Goal: Register for event/course

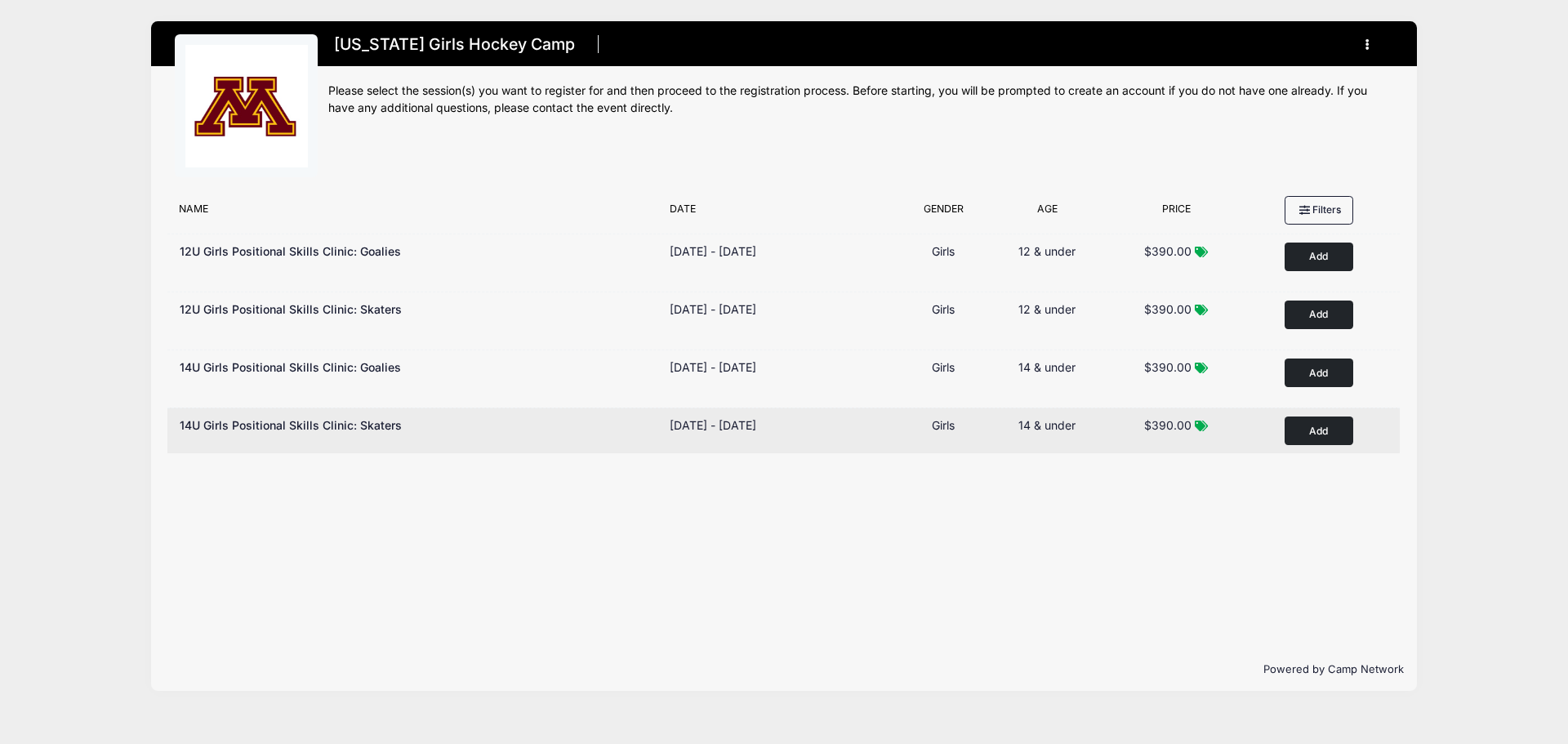
click at [1300, 433] on button "Add to Cart" at bounding box center [1319, 430] width 68 height 28
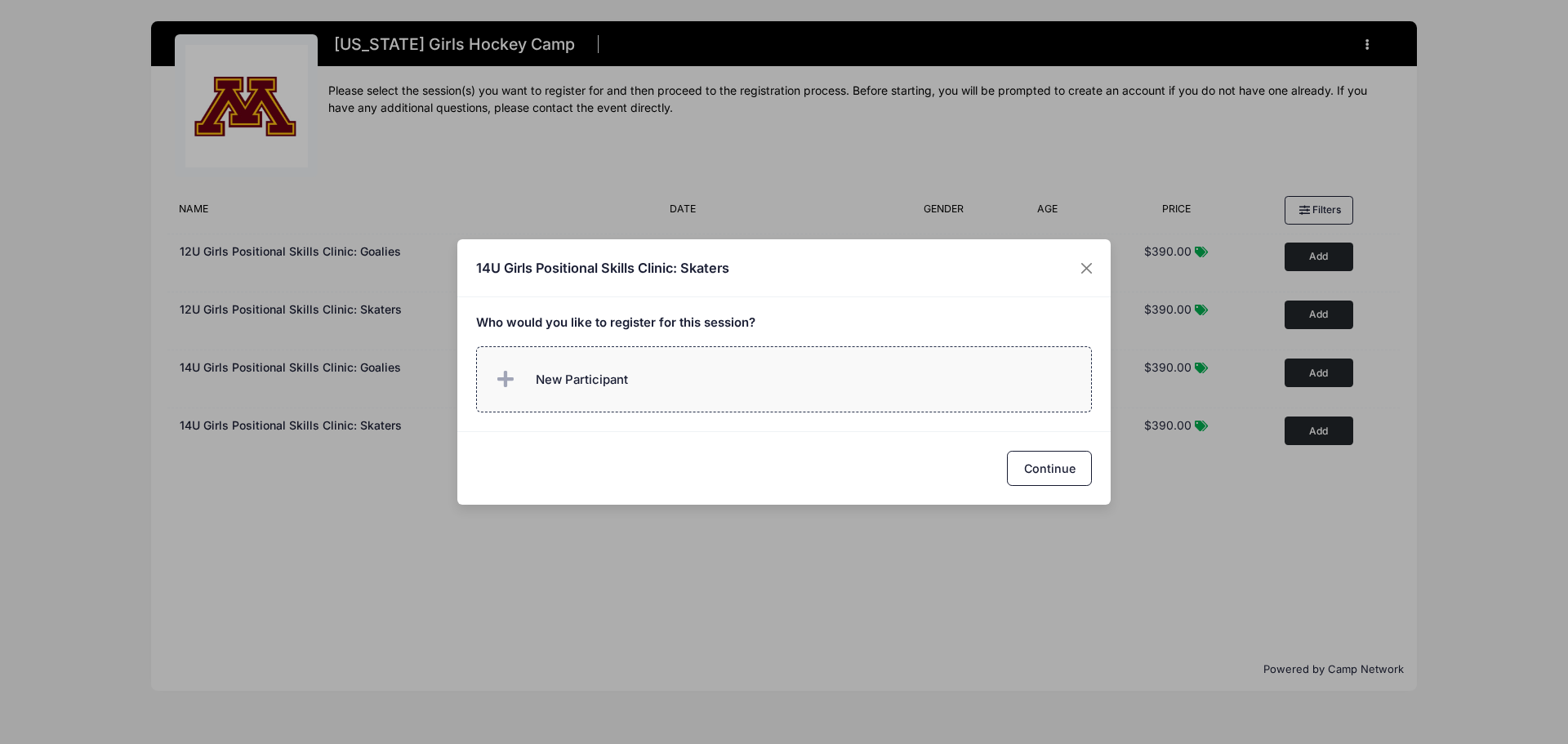
click at [594, 385] on span "New Participant" at bounding box center [582, 379] width 92 height 18
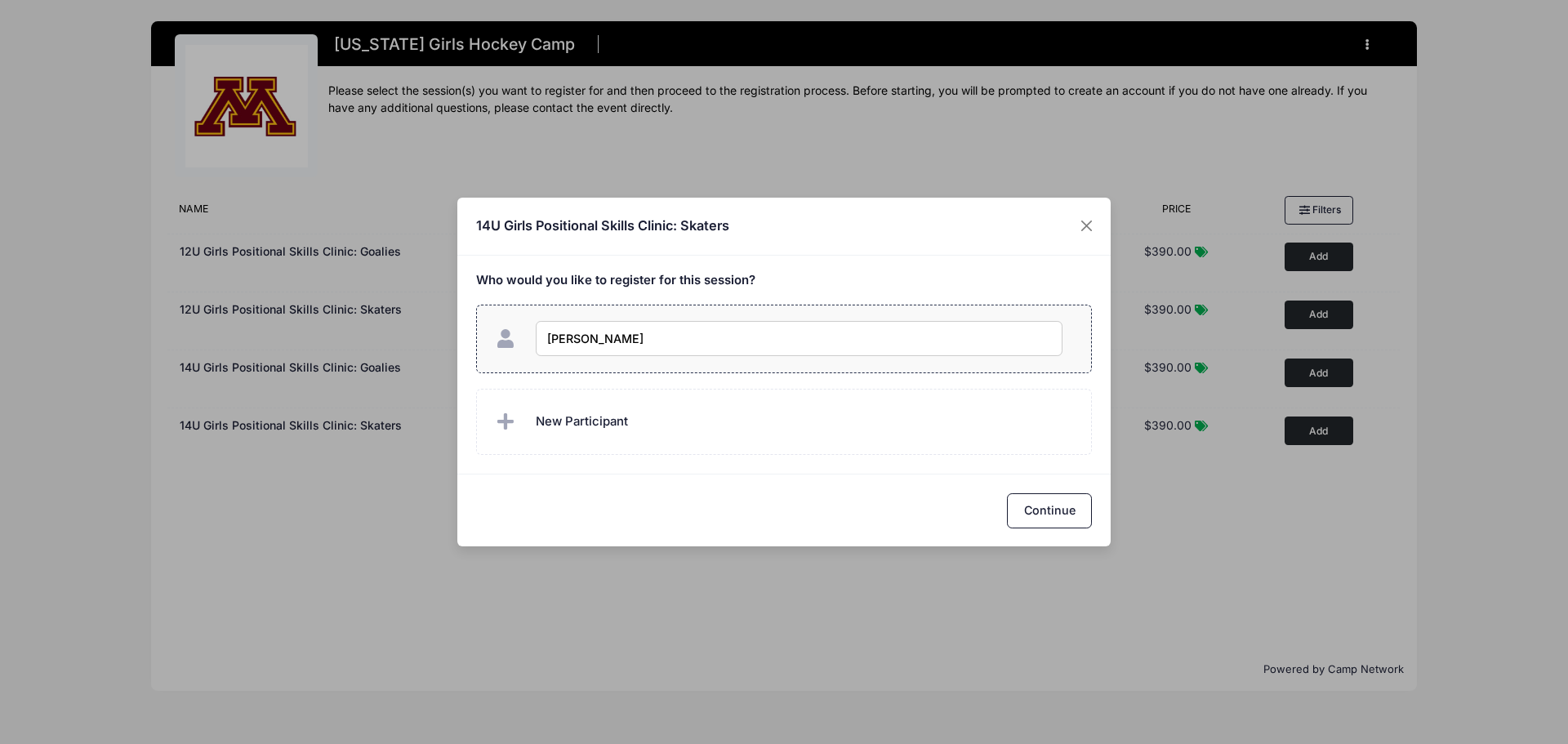
type input "[PERSON_NAME]"
checkbox input "true"
click at [1054, 518] on button "Continue" at bounding box center [1049, 510] width 85 height 35
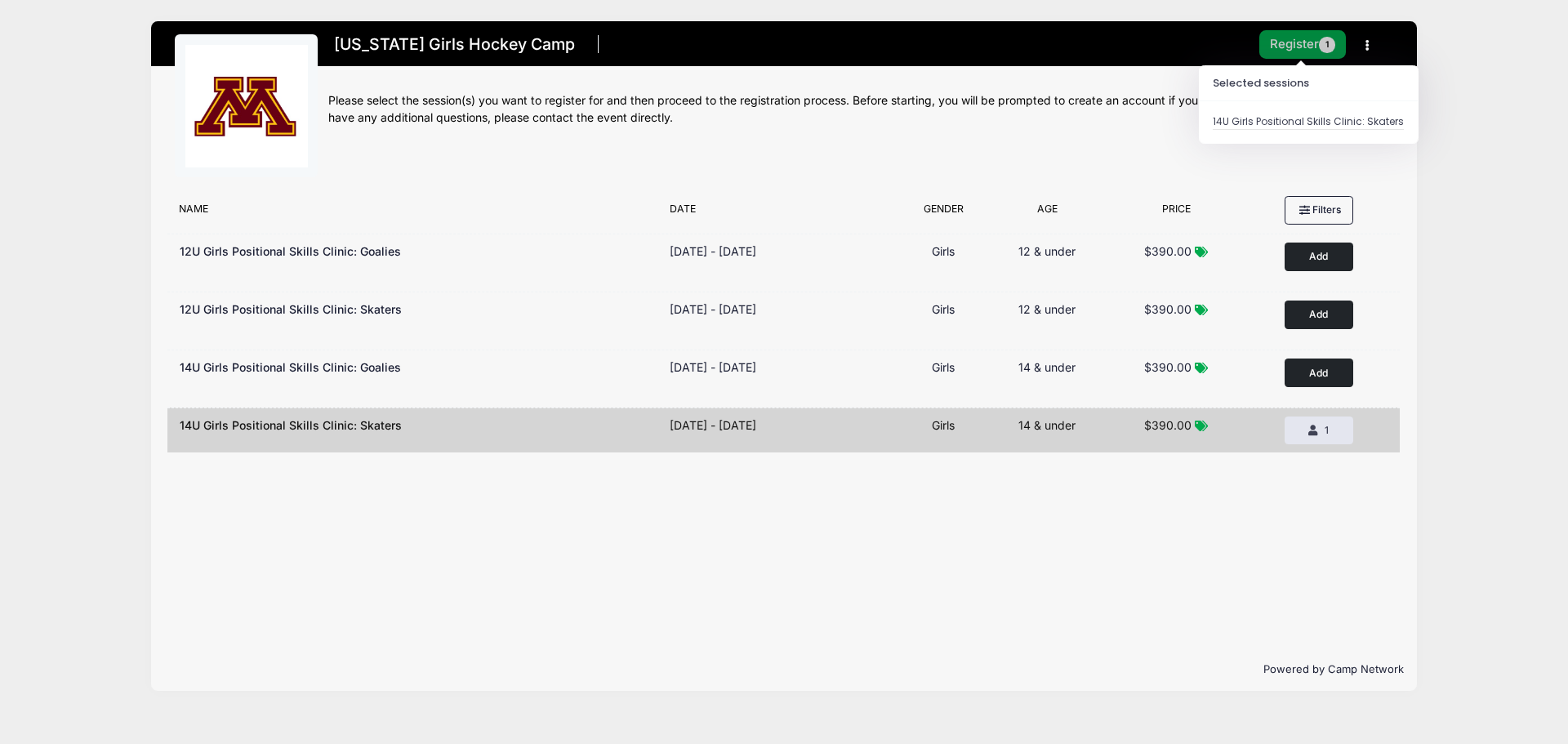
click at [1308, 40] on button "Register 1" at bounding box center [1302, 44] width 86 height 28
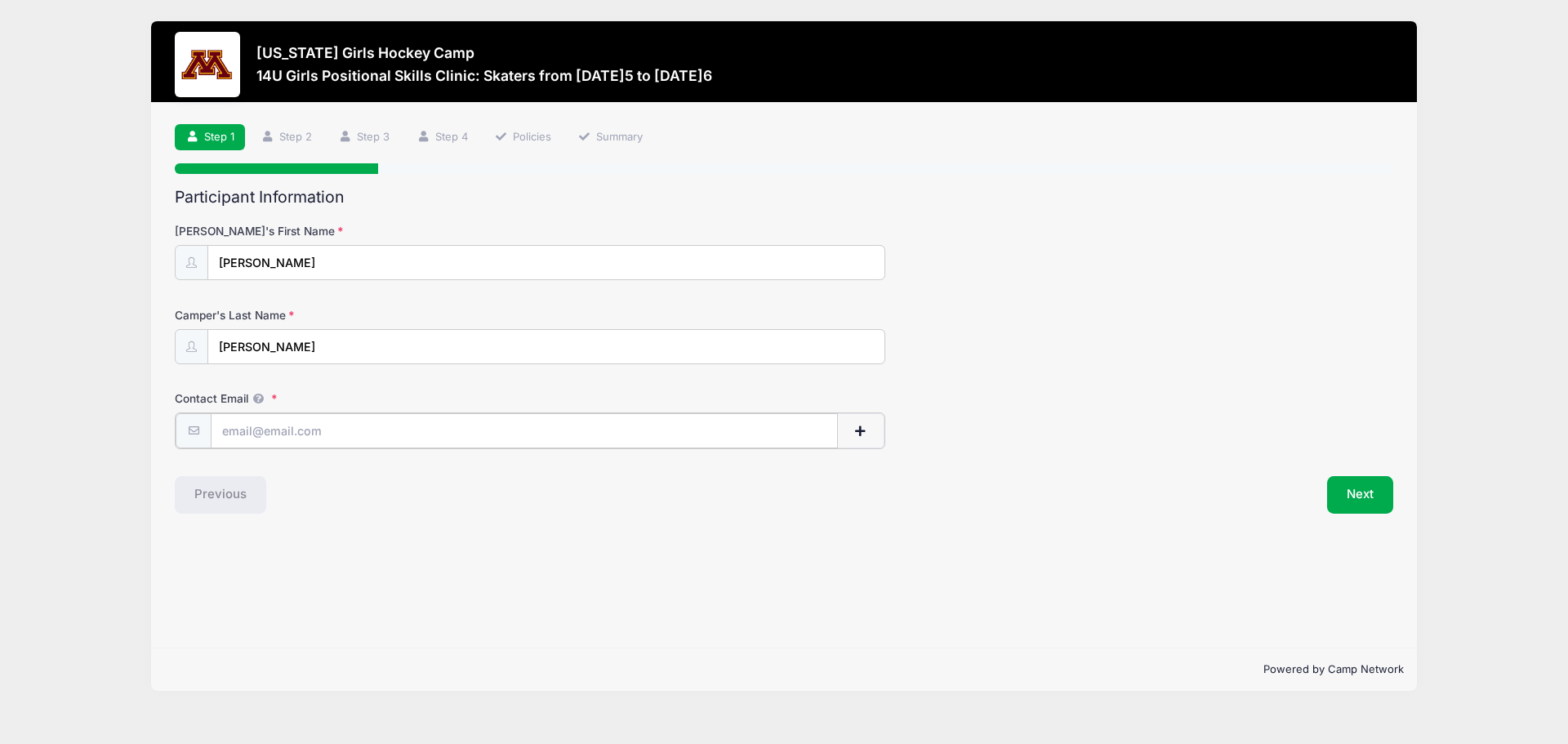
click at [300, 432] on input "Contact Email" at bounding box center [524, 430] width 627 height 35
click at [270, 429] on input "Contact Email" at bounding box center [524, 430] width 627 height 35
type input "shaunafoley18@yahoo.com"
click at [1361, 489] on button "Next" at bounding box center [1360, 493] width 66 height 38
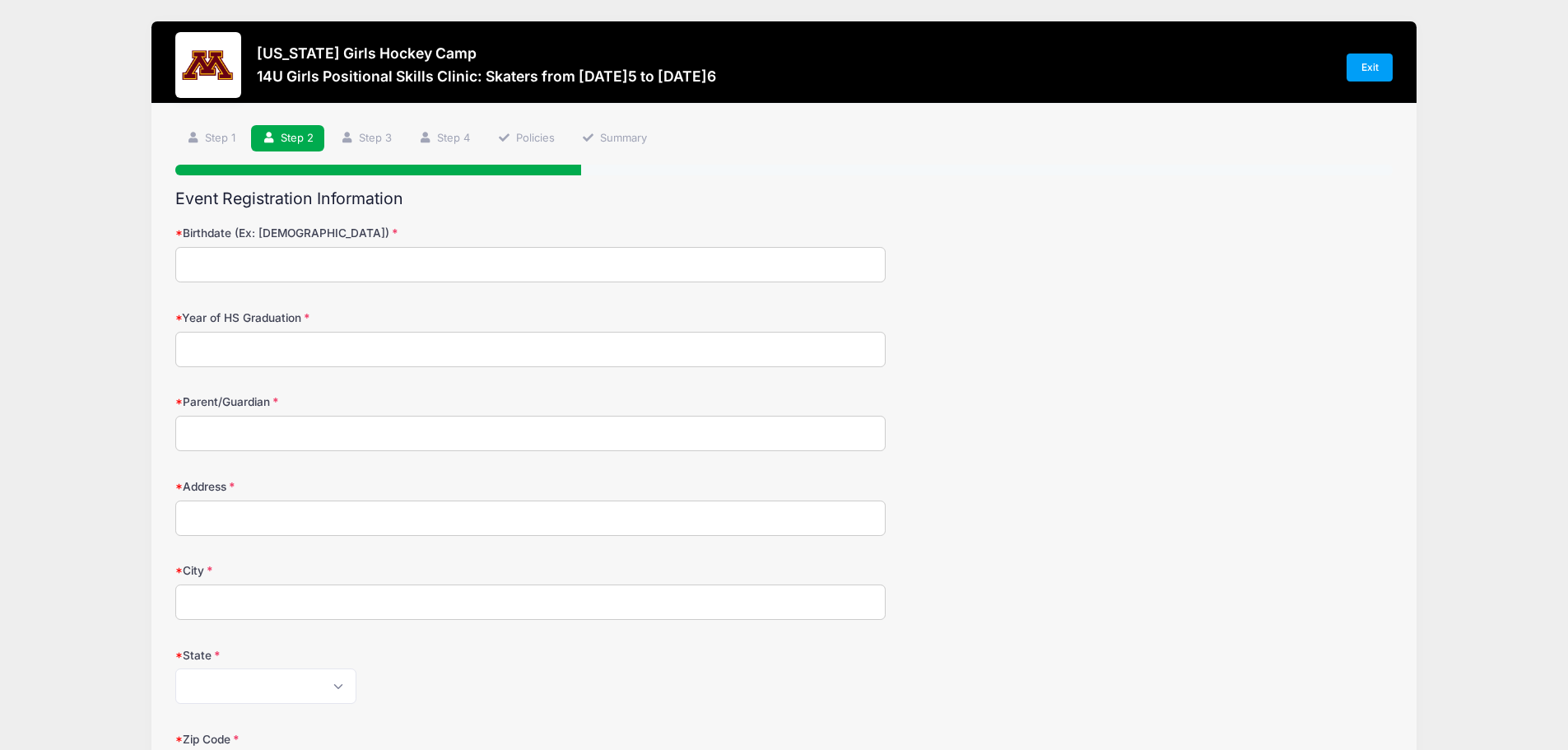
click at [215, 271] on input "Birthdate (Ex: 01/05/2000)" at bounding box center [531, 264] width 711 height 35
type input "03/13/2013"
click at [244, 352] on input "Year of HS Graduation" at bounding box center [531, 349] width 711 height 35
type input "2031"
click at [259, 435] on input "Parent/Guardian" at bounding box center [531, 433] width 711 height 35
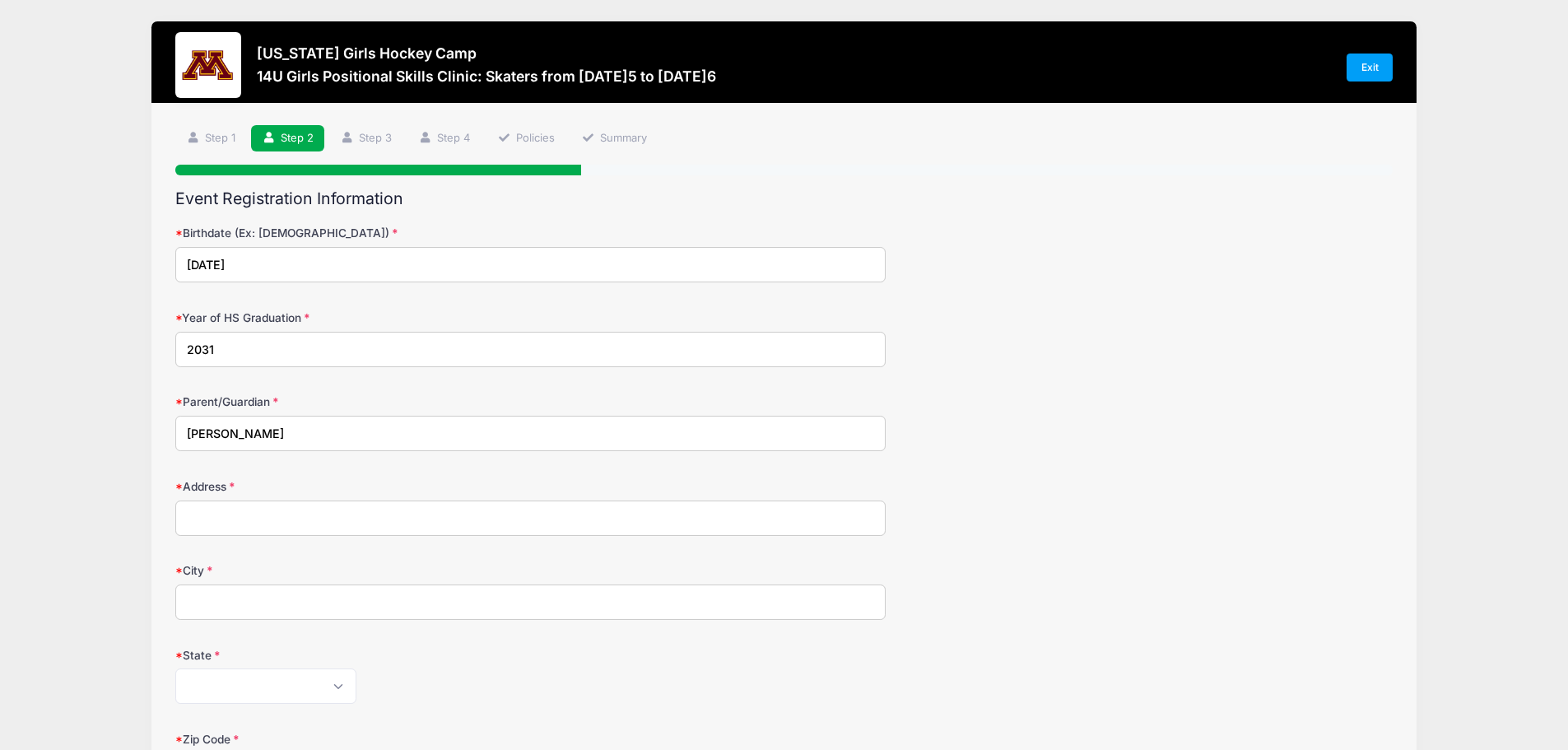
type input "Shauna Harris"
type input "16865 Draft Horse Blvd"
type input "Lakeville"
select select "MN"
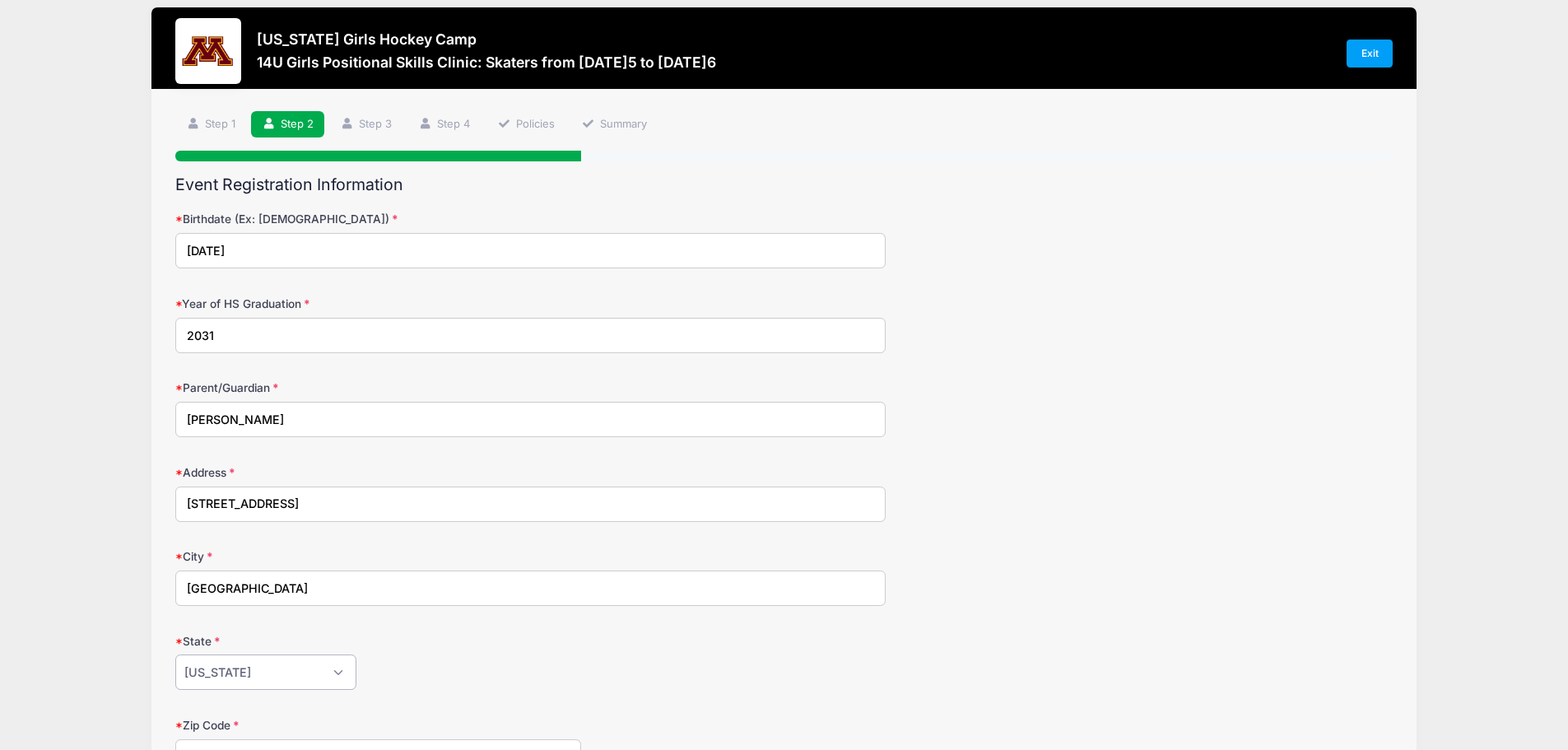
scroll to position [411, 0]
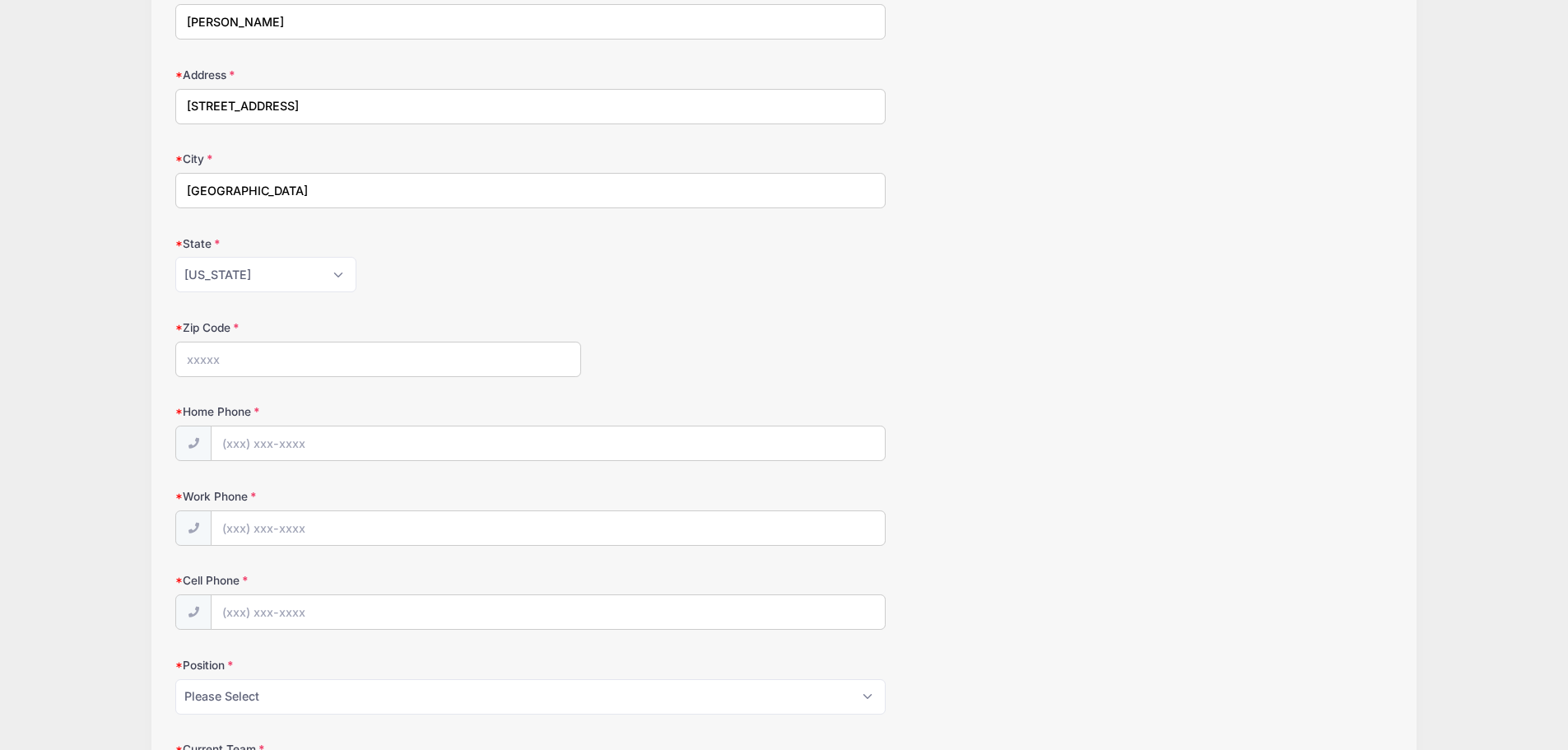
click at [241, 355] on input "Zip Code" at bounding box center [379, 359] width 406 height 35
type input "55044"
click at [245, 443] on input "Home Phone" at bounding box center [548, 444] width 674 height 35
click at [238, 441] on input "Home Phone" at bounding box center [548, 444] width 674 height 35
type input "(612) 384-6188"
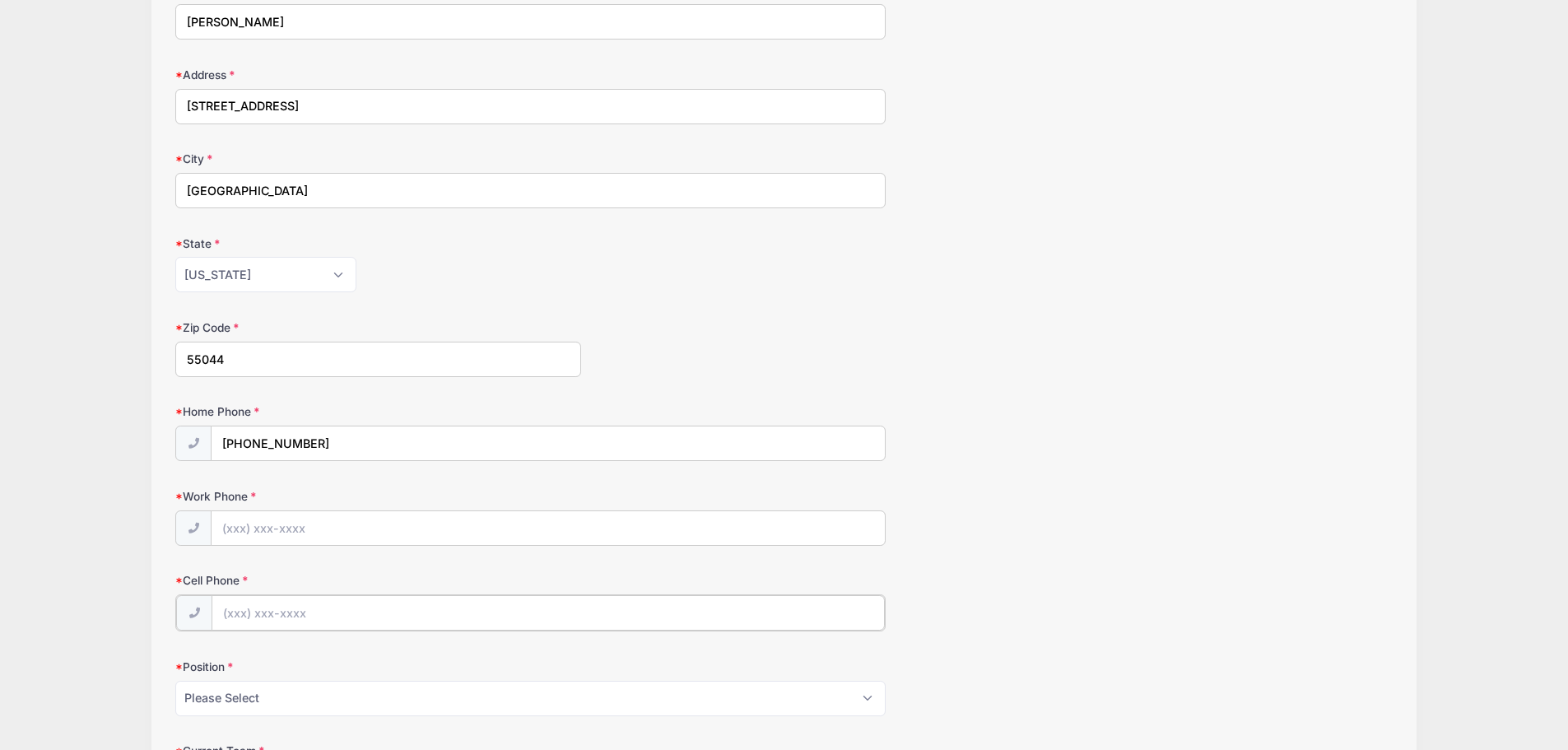
click at [262, 607] on input "Cell Phone" at bounding box center [548, 612] width 674 height 35
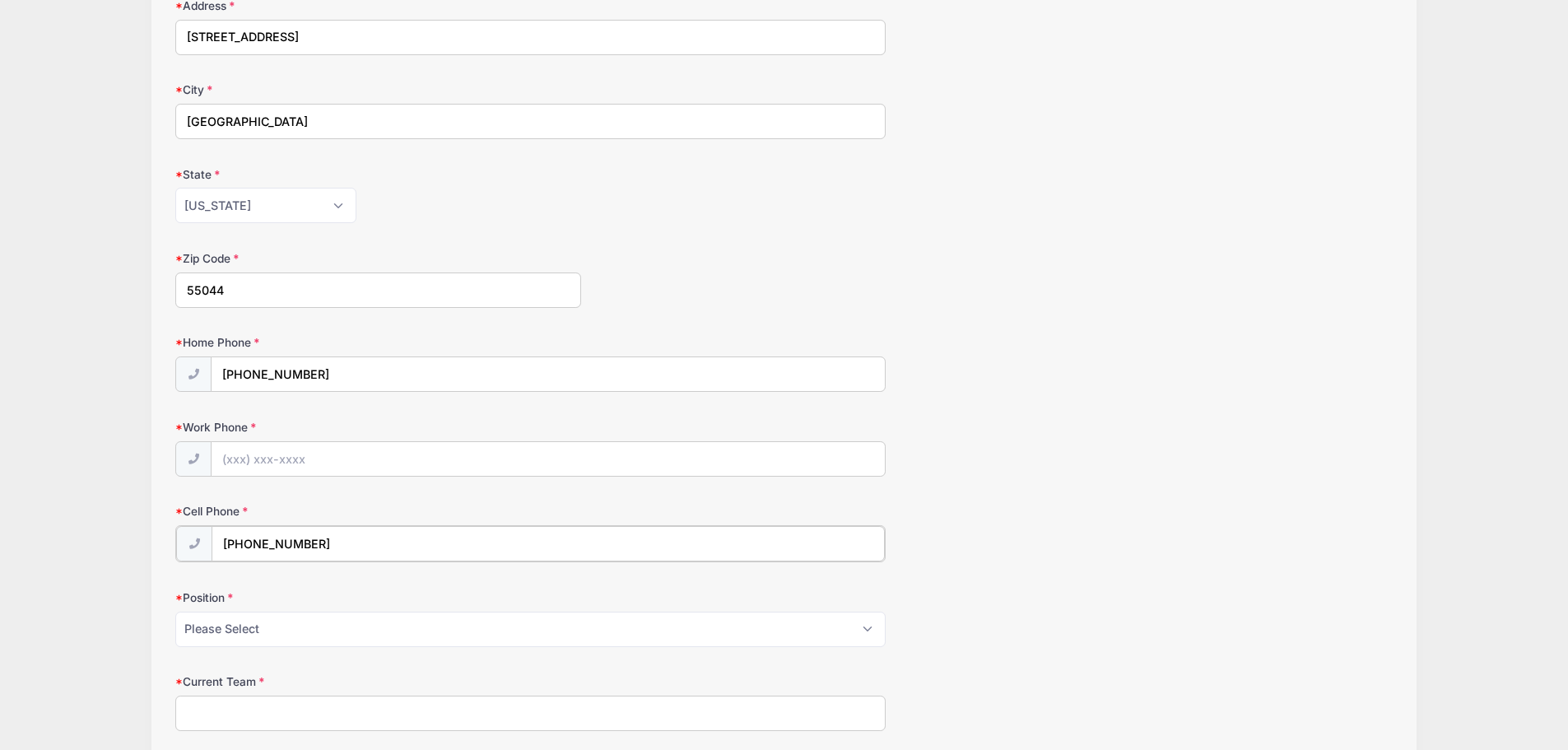
scroll to position [576, 0]
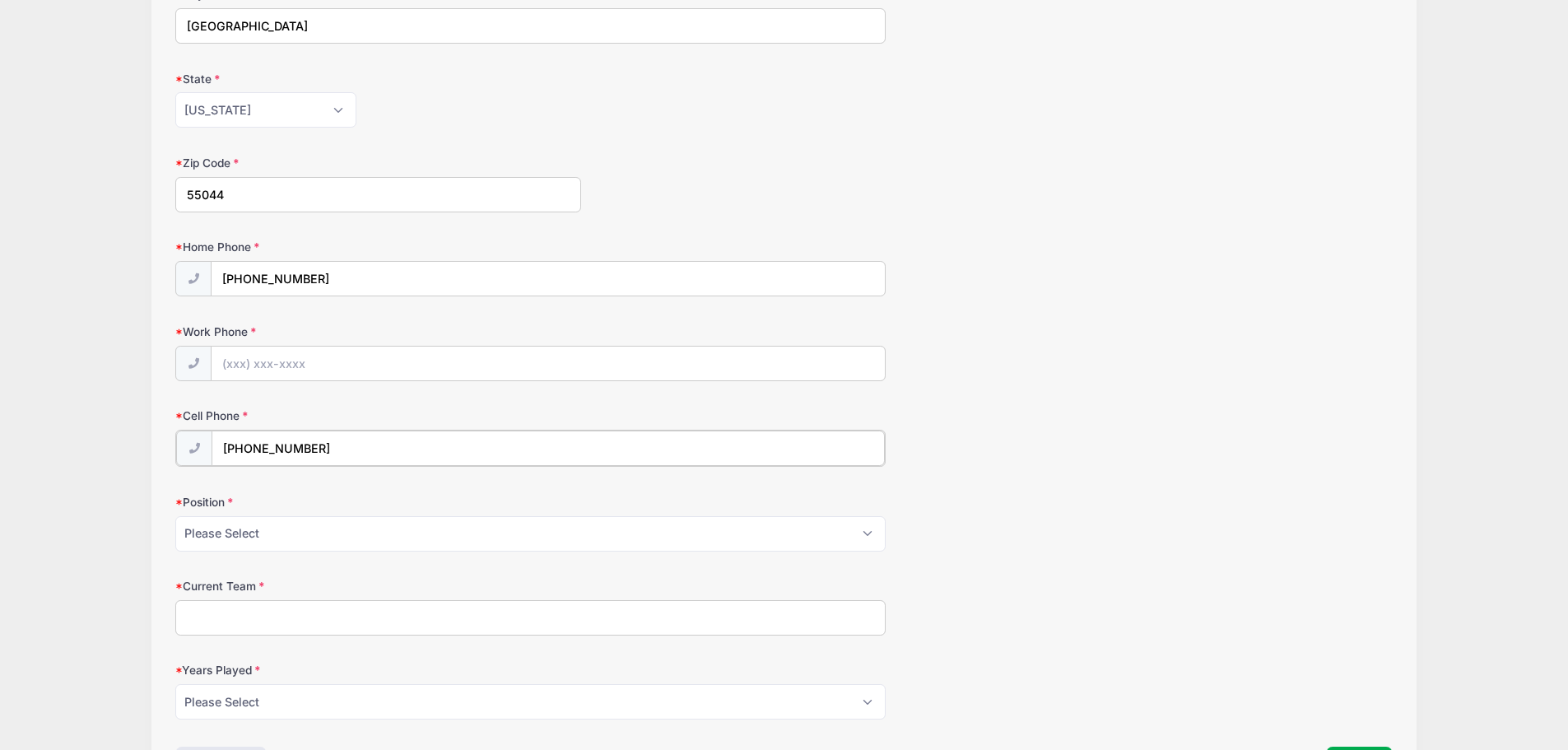
type input "(612) 384-6188"
click at [287, 534] on select "Please Select Forward Defense F/D Goalie" at bounding box center [531, 532] width 711 height 35
select select "Forward"
click at [176, 514] on select "Please Select Forward Defense F/D Goalie" at bounding box center [531, 532] width 711 height 35
click at [255, 615] on input "Current Team" at bounding box center [531, 616] width 711 height 35
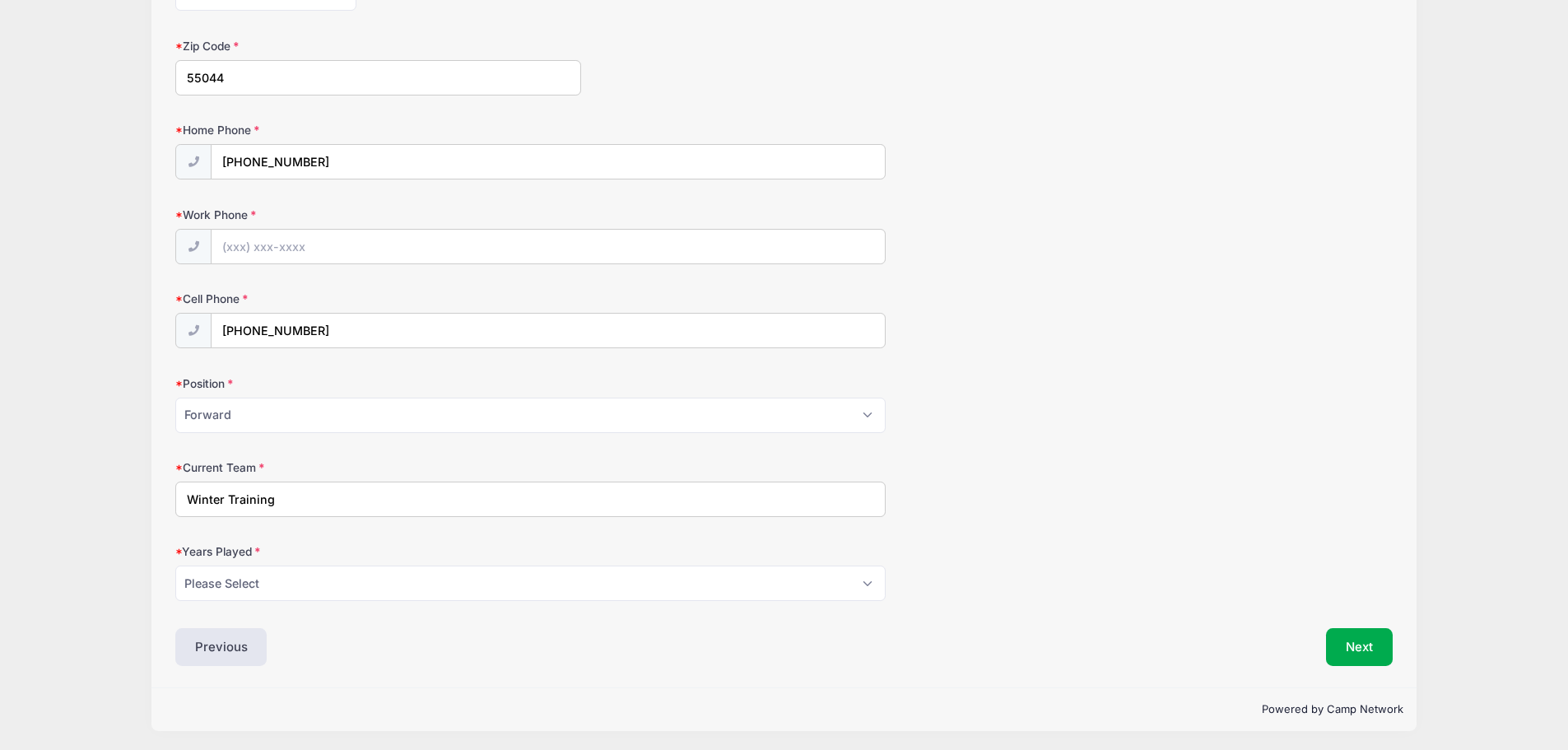
scroll to position [695, 0]
type input "Winter Training"
click at [892, 588] on div "Years Played Please Select 1 2 3 4 5 6 7 8 9 10 11 12 13 14 15" at bounding box center [784, 569] width 1218 height 58
click at [864, 582] on select "Please Select 1 2 3 4 5 6 7 8 9 10 11 12 13 14 15" at bounding box center [531, 580] width 711 height 35
select select "6"
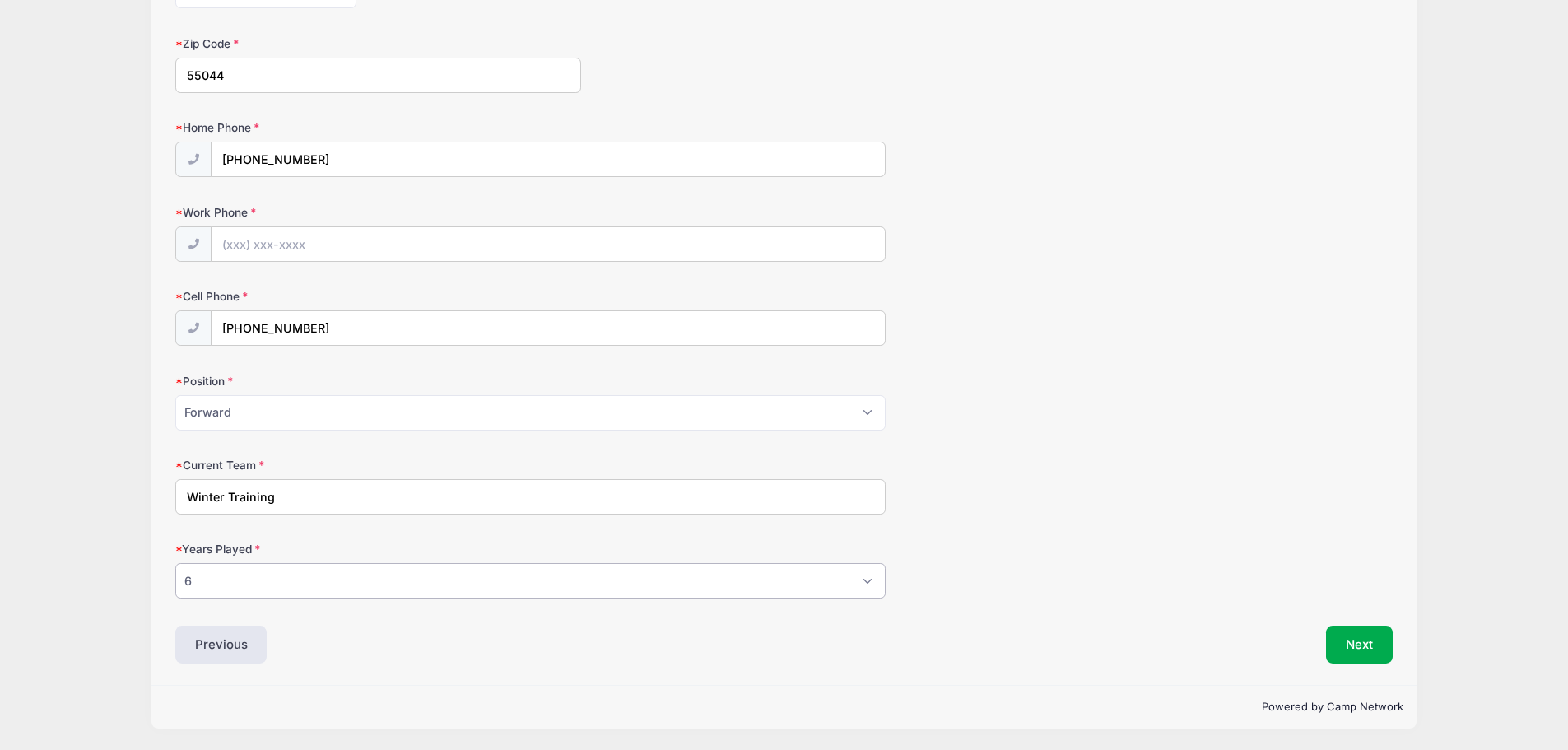
click at [176, 562] on select "Please Select 1 2 3 4 5 6 7 8 9 10 11 12 13 14 15" at bounding box center [531, 580] width 711 height 35
click at [1350, 640] on button "Next" at bounding box center [1359, 644] width 66 height 38
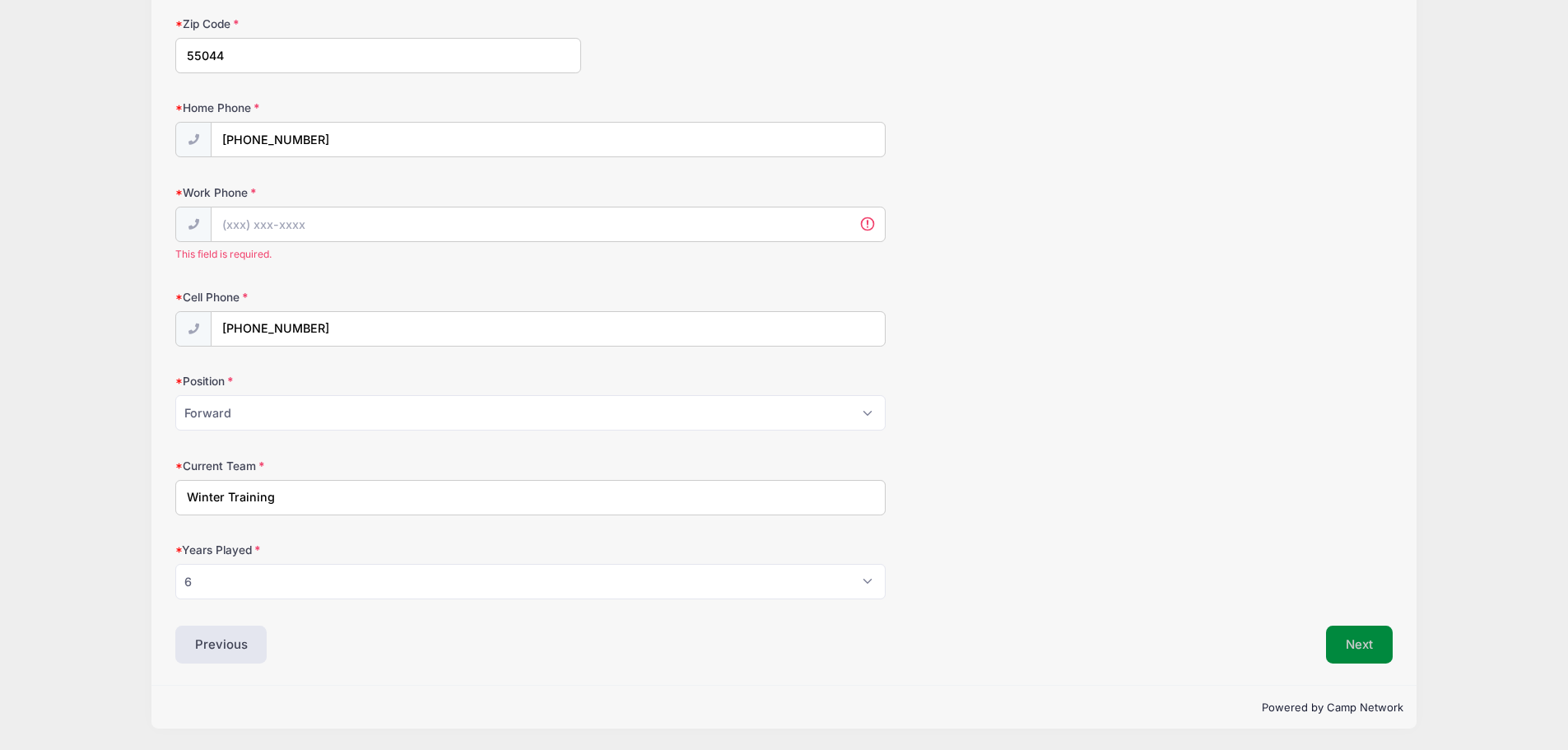
scroll to position [0, 0]
click at [241, 226] on input "Work Phone" at bounding box center [548, 224] width 674 height 35
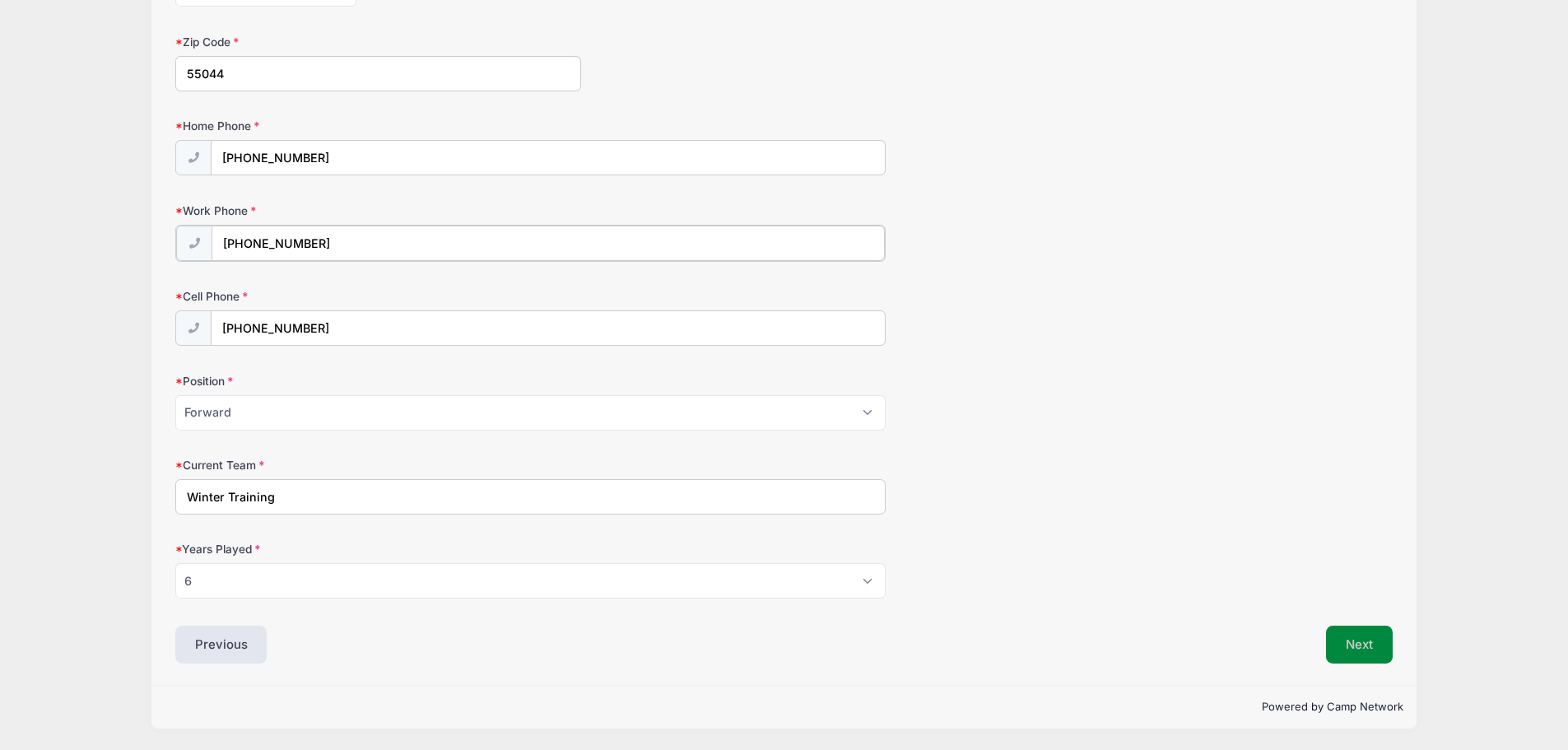
type input "(651) 336-9515"
click at [1370, 638] on button "Next" at bounding box center [1359, 644] width 66 height 38
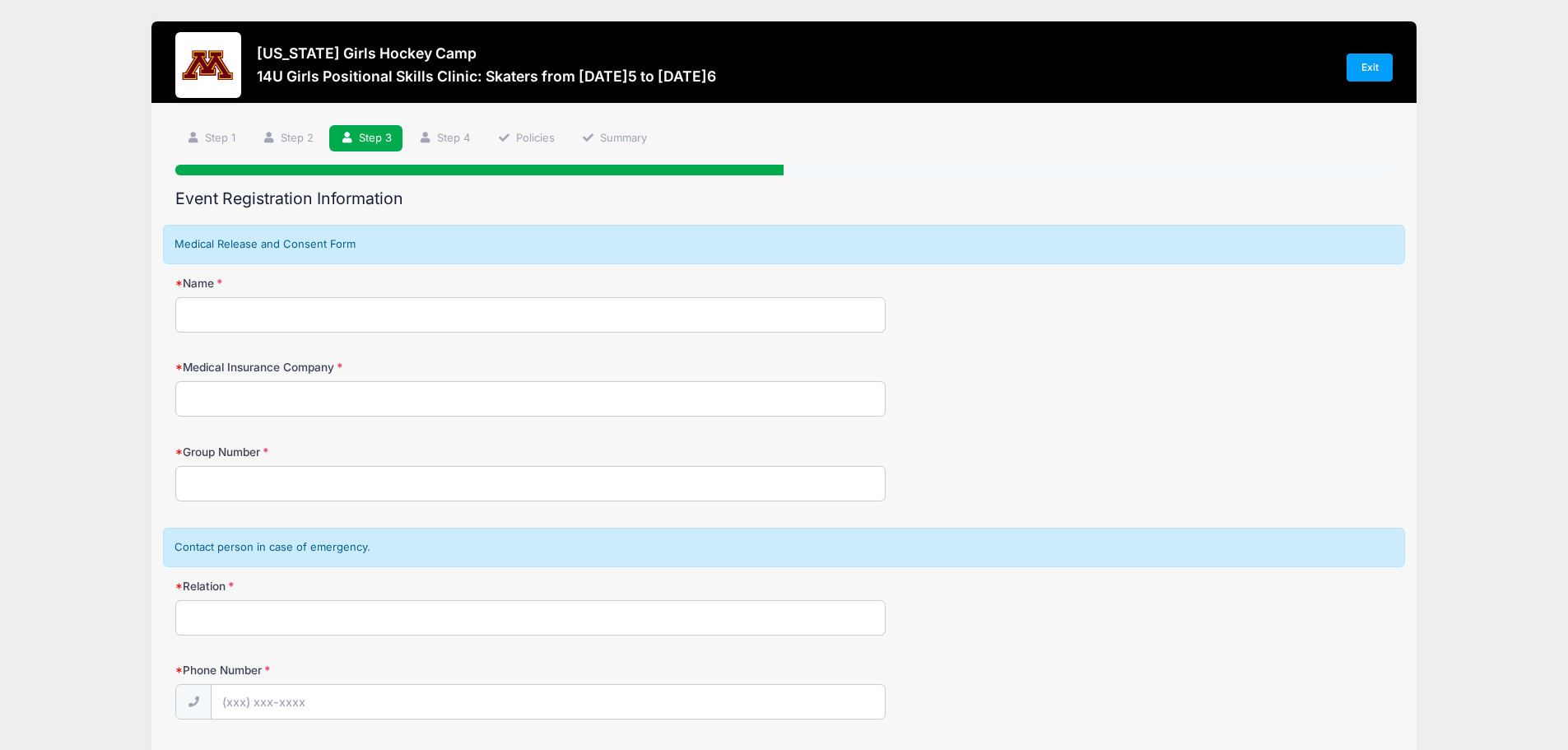
click at [234, 308] on input "Name" at bounding box center [531, 314] width 711 height 35
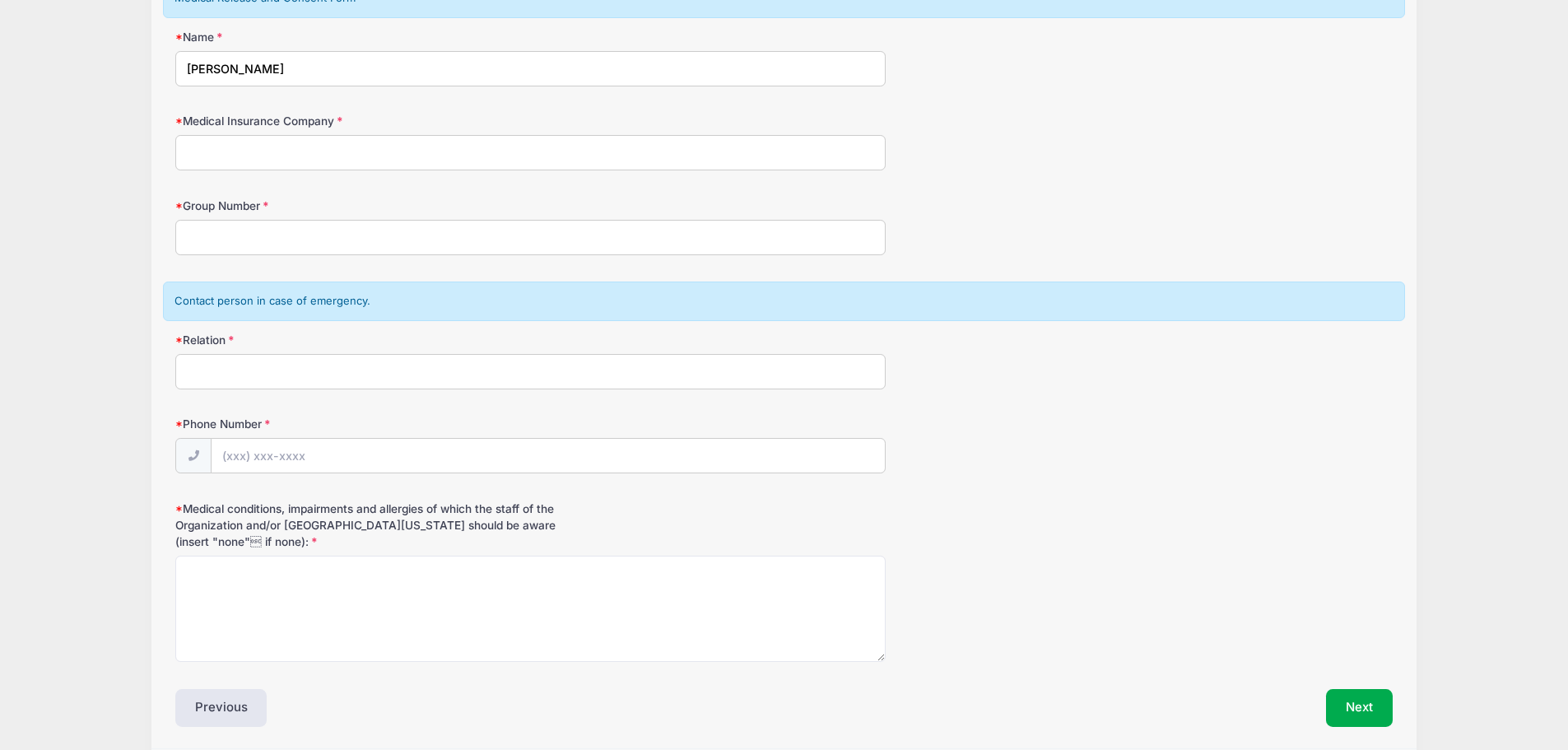
scroll to position [247, 0]
type input "[PERSON_NAME]"
click at [212, 372] on input "Relation" at bounding box center [531, 370] width 711 height 35
click at [225, 151] on input "Medical Insurance Company" at bounding box center [531, 151] width 711 height 35
type input "First Choice"
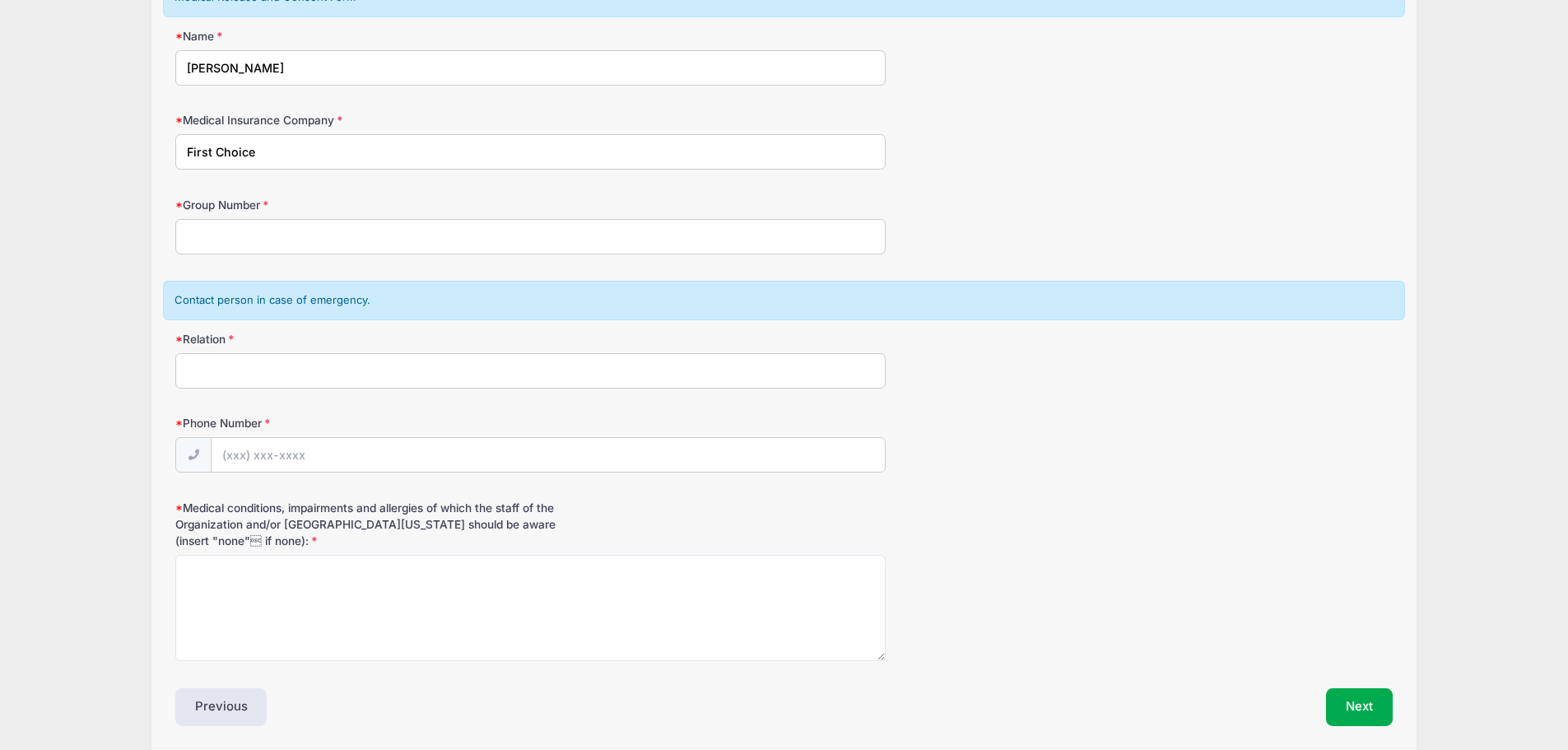
click at [266, 371] on input "Relation" at bounding box center [531, 370] width 711 height 35
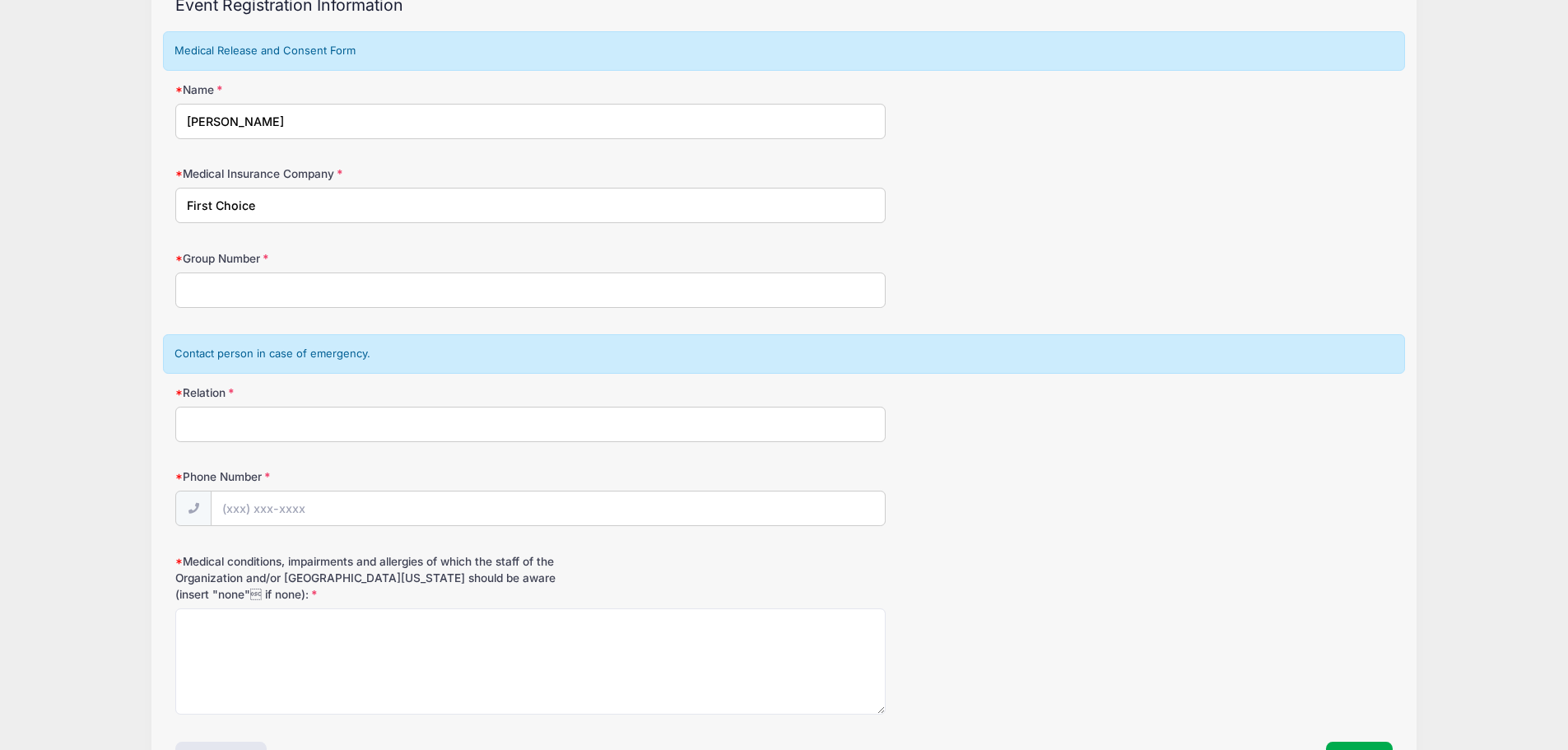
scroll to position [164, 0]
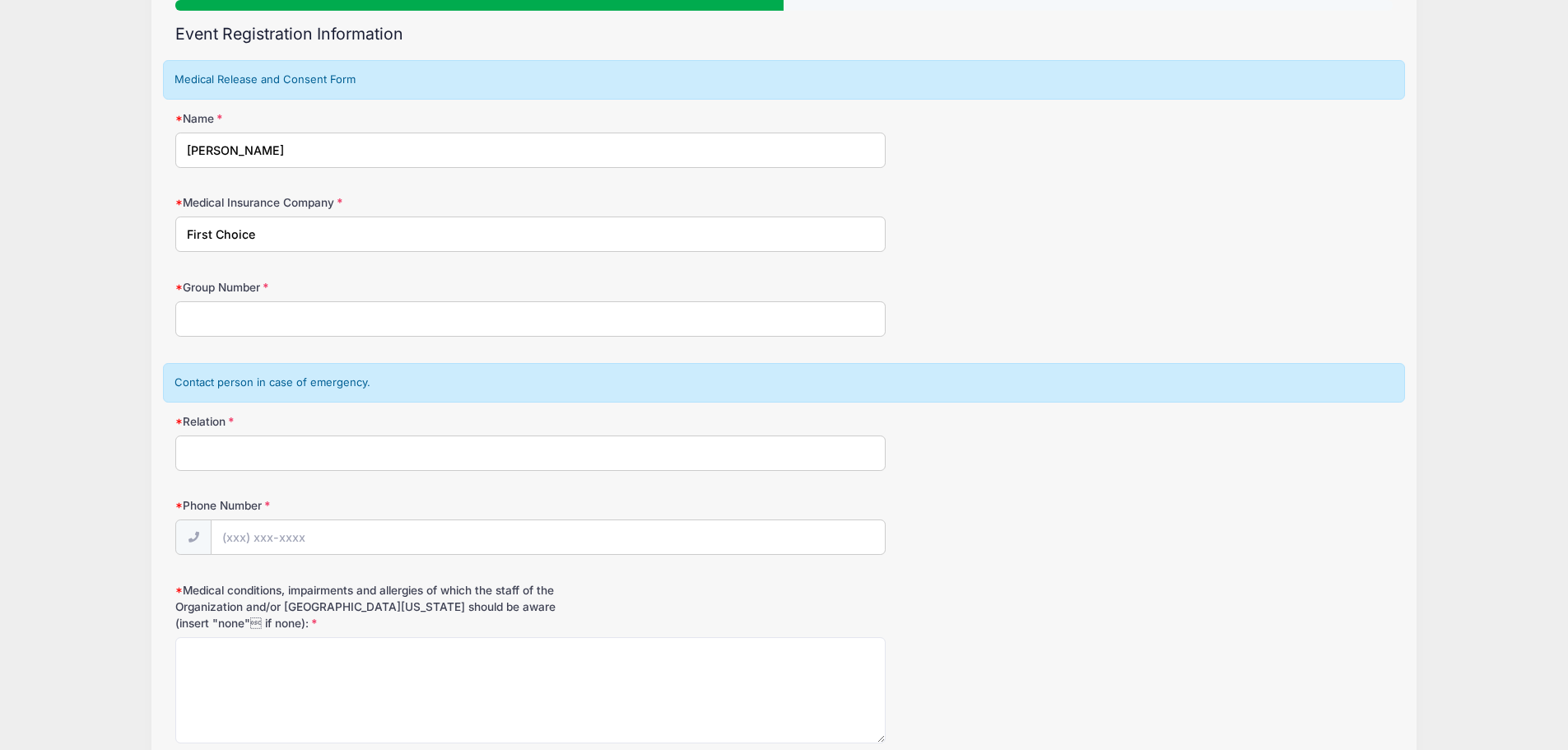
click at [294, 381] on div "Contact person in case of emergency." at bounding box center [784, 383] width 1243 height 40
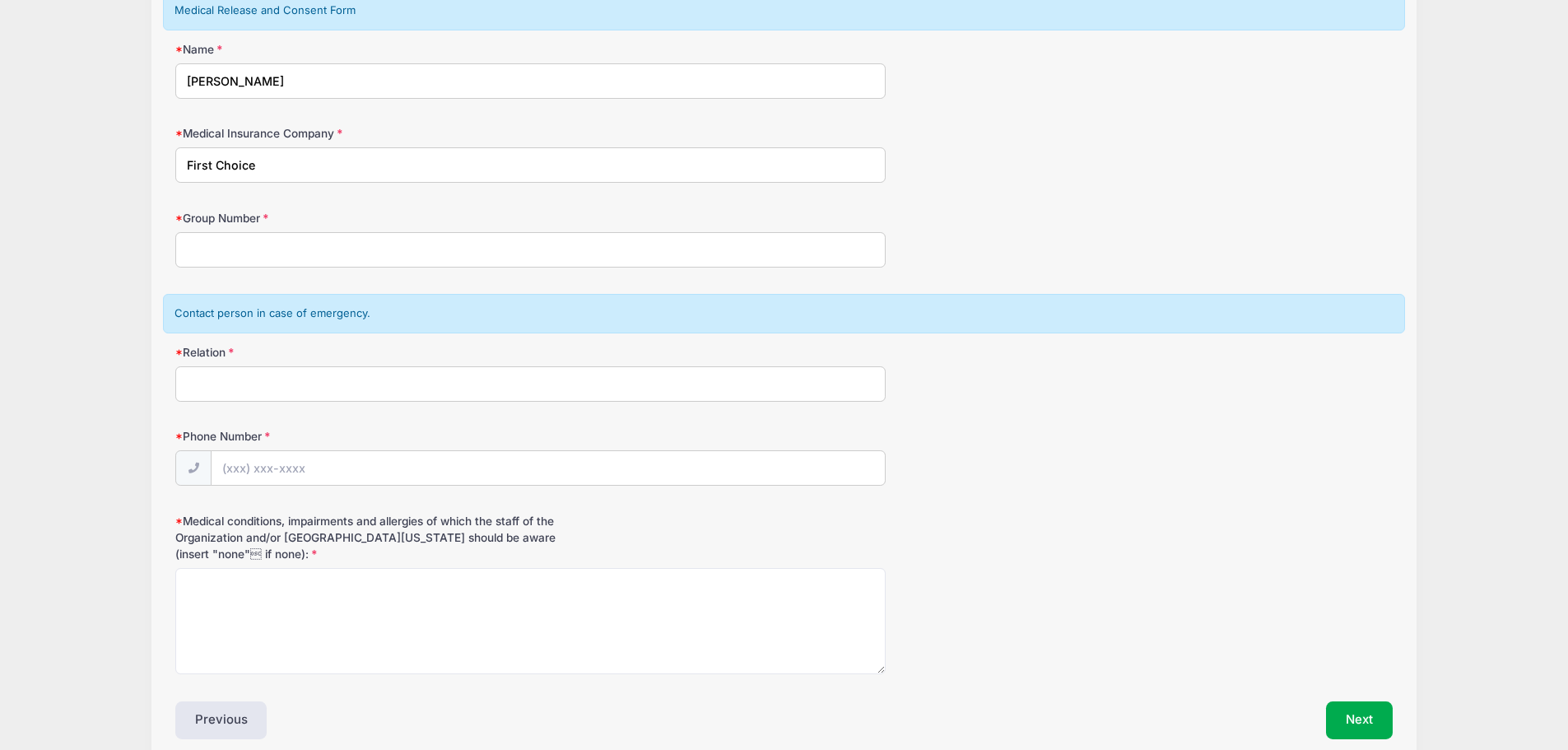
scroll to position [247, 0]
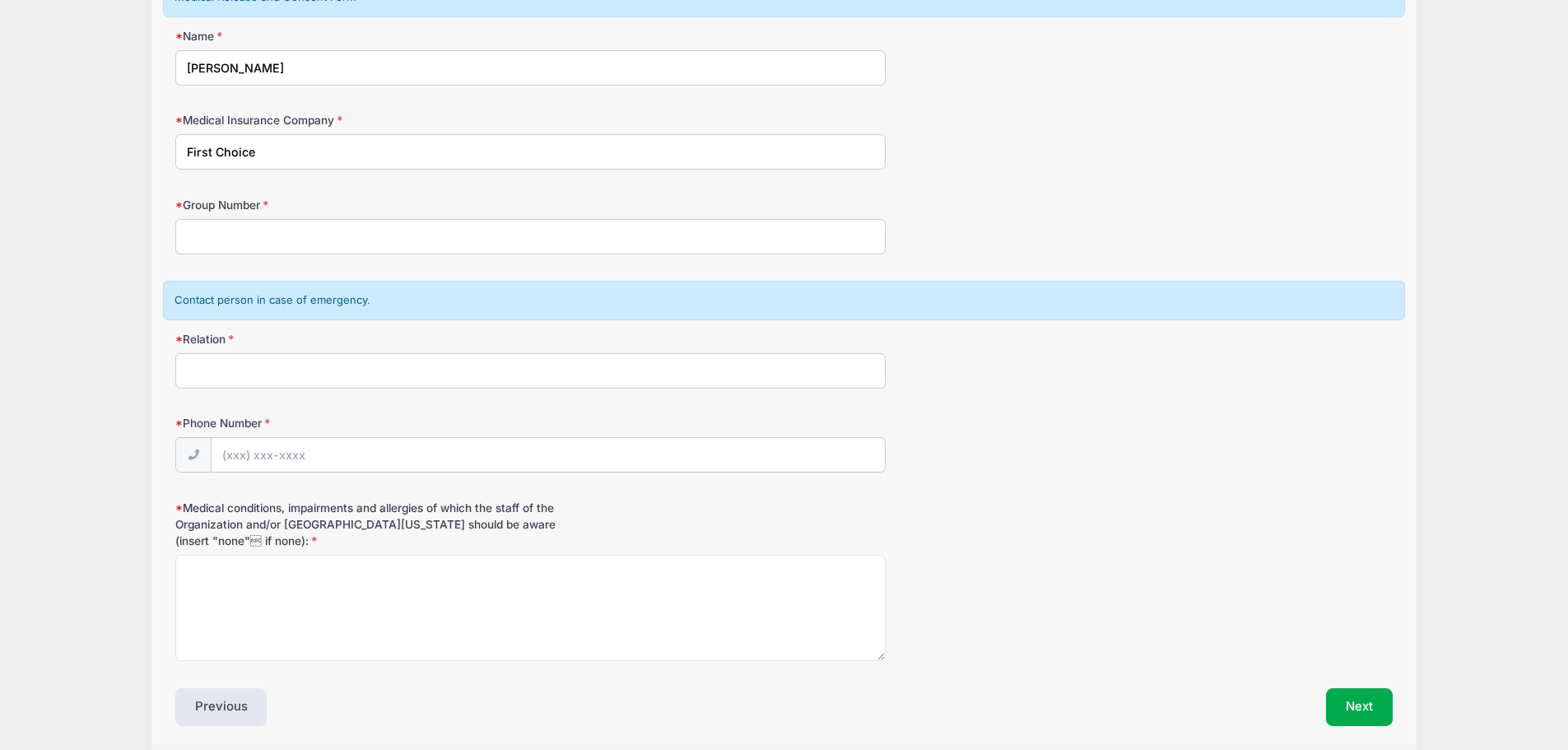
click at [247, 379] on input "Relation" at bounding box center [531, 370] width 711 height 35
type input "Mom"
type input "(612) 384-6188"
click at [234, 581] on textarea "Medical conditions, impairments and allergies of which the staff of the Organiz…" at bounding box center [531, 607] width 711 height 106
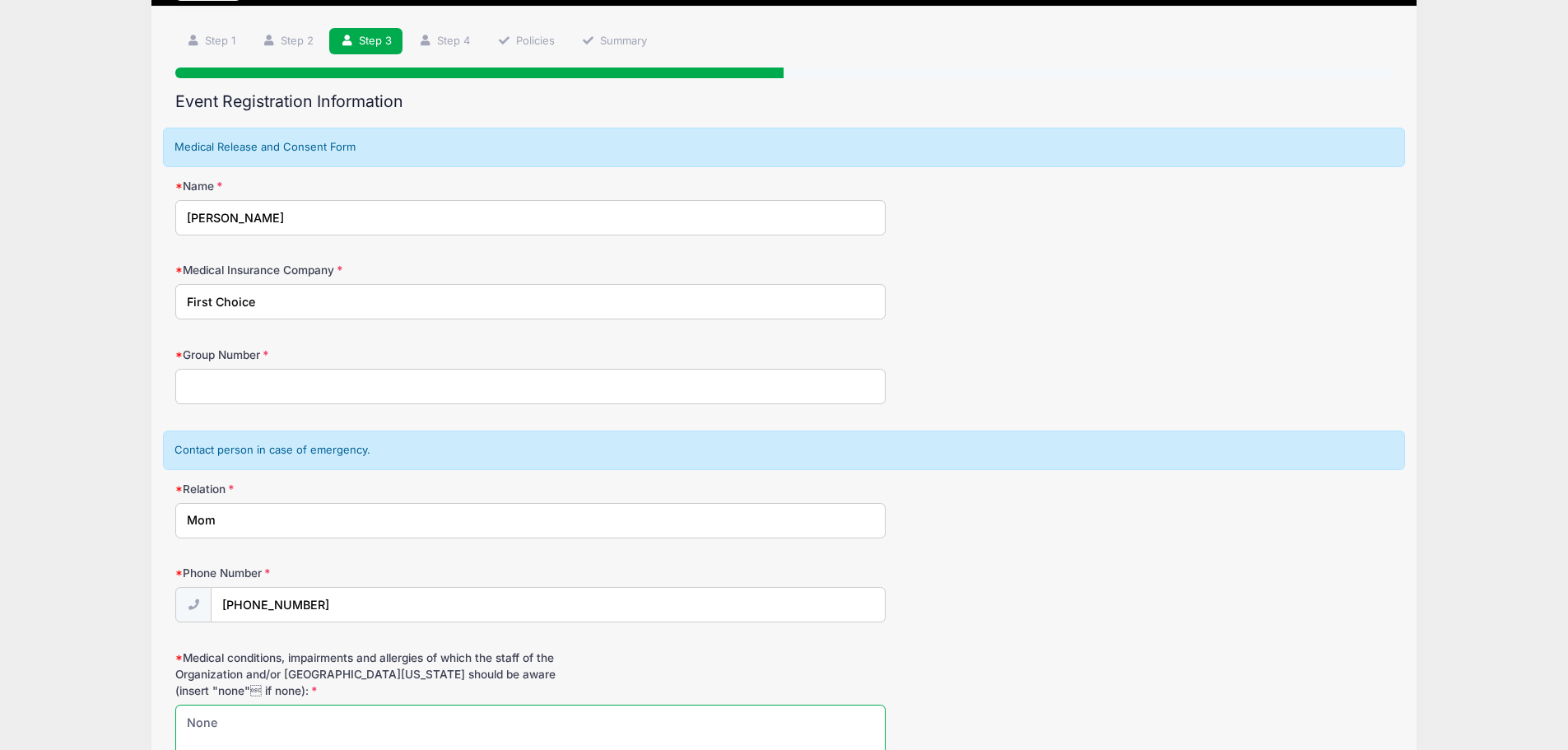
scroll to position [83, 0]
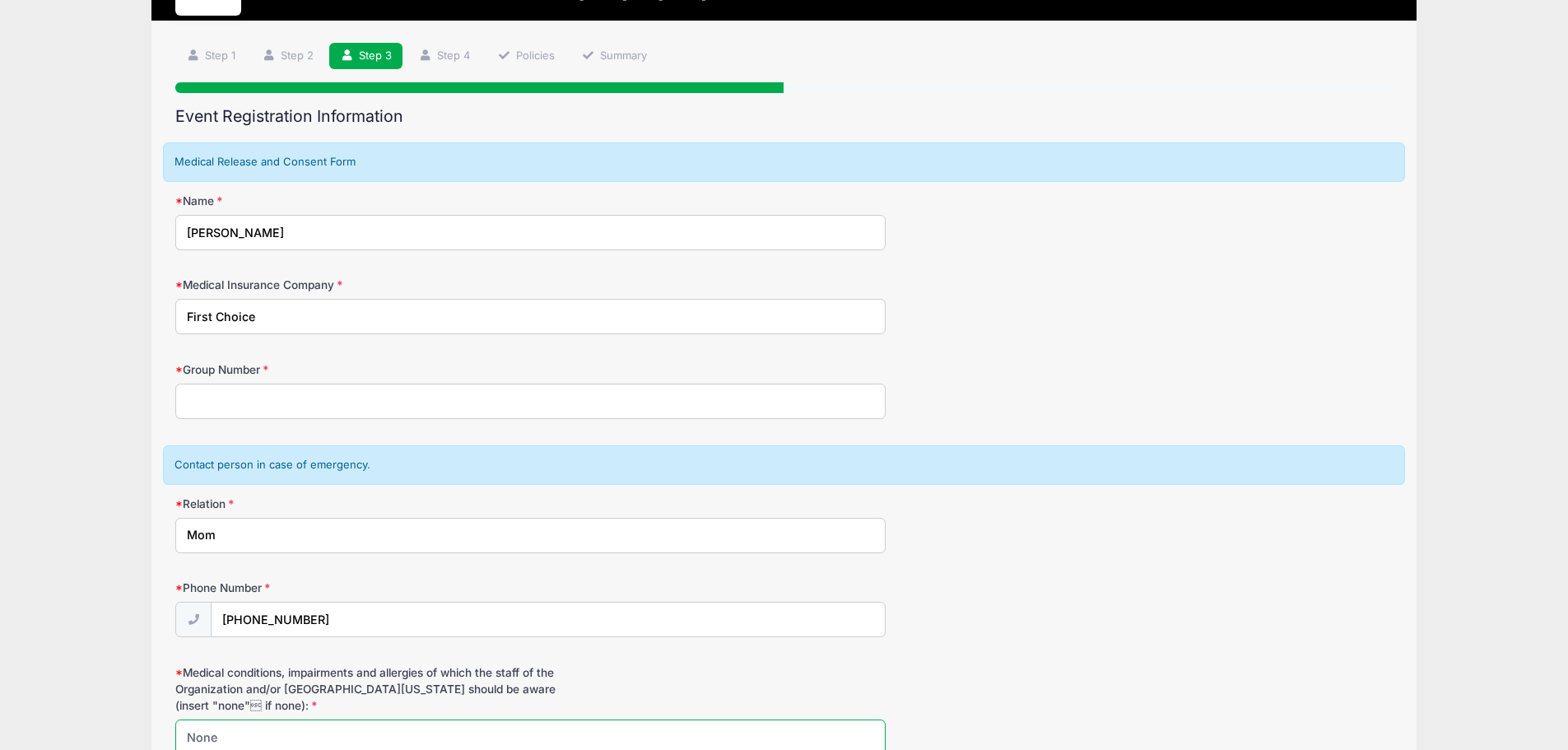
type textarea "None"
click at [267, 473] on div "Contact person in case of emergency." at bounding box center [784, 465] width 1243 height 40
click at [266, 409] on input "Group Number" at bounding box center [531, 401] width 711 height 35
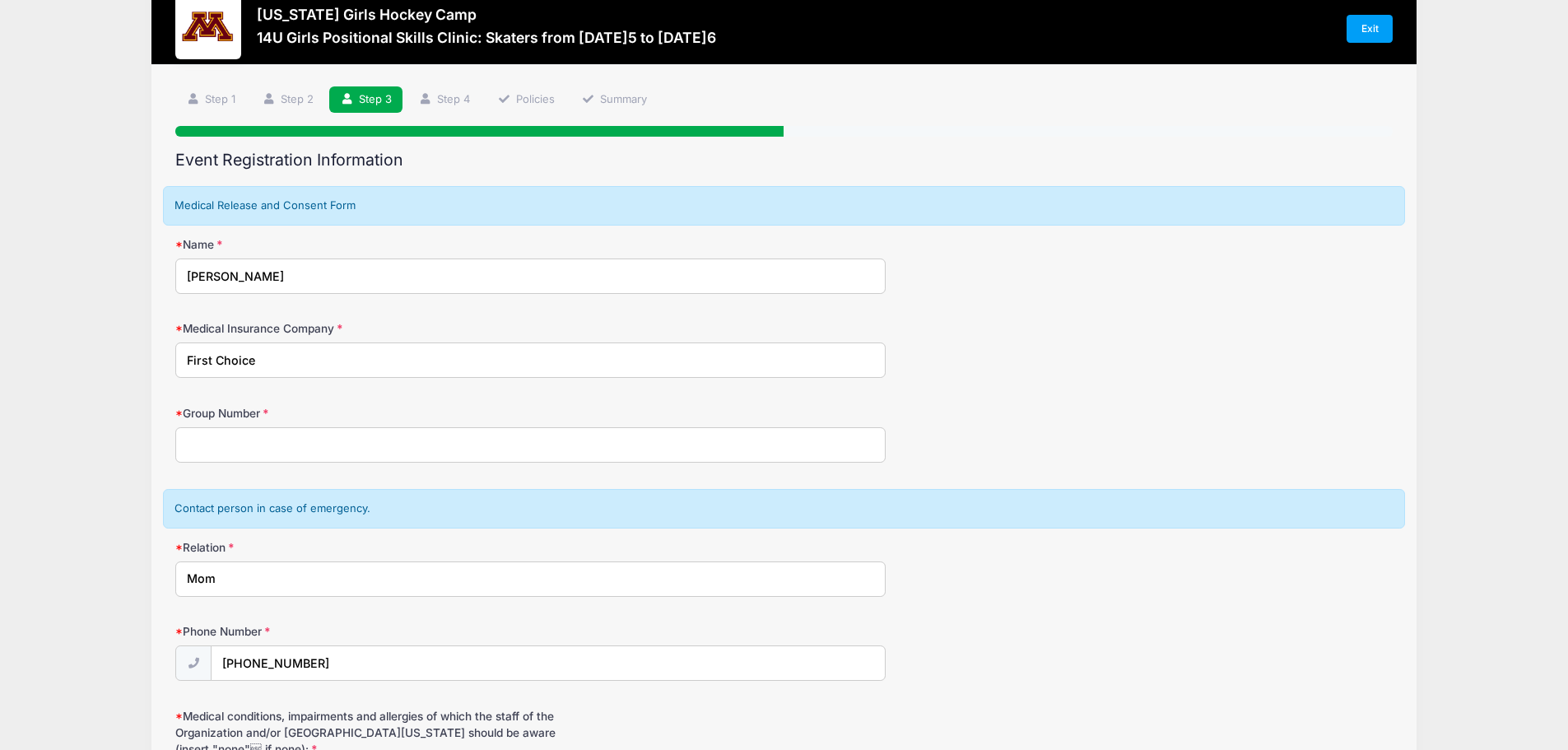
scroll to position [0, 0]
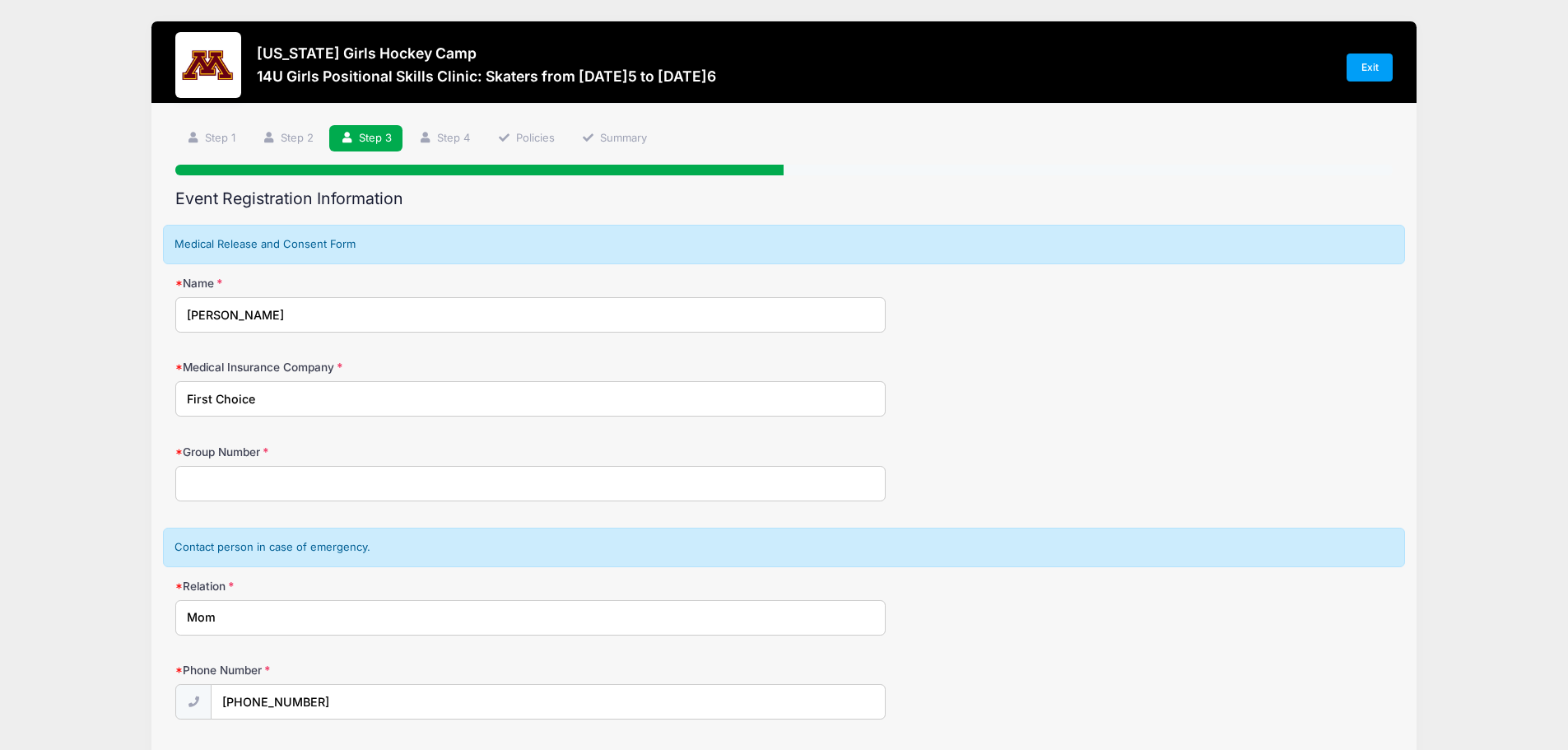
click at [209, 546] on div "Contact person in case of emergency." at bounding box center [784, 547] width 1243 height 40
click at [207, 546] on div "Contact person in case of emergency." at bounding box center [784, 547] width 1243 height 40
click at [301, 544] on div "Contact person in case of emergency." at bounding box center [784, 547] width 1243 height 40
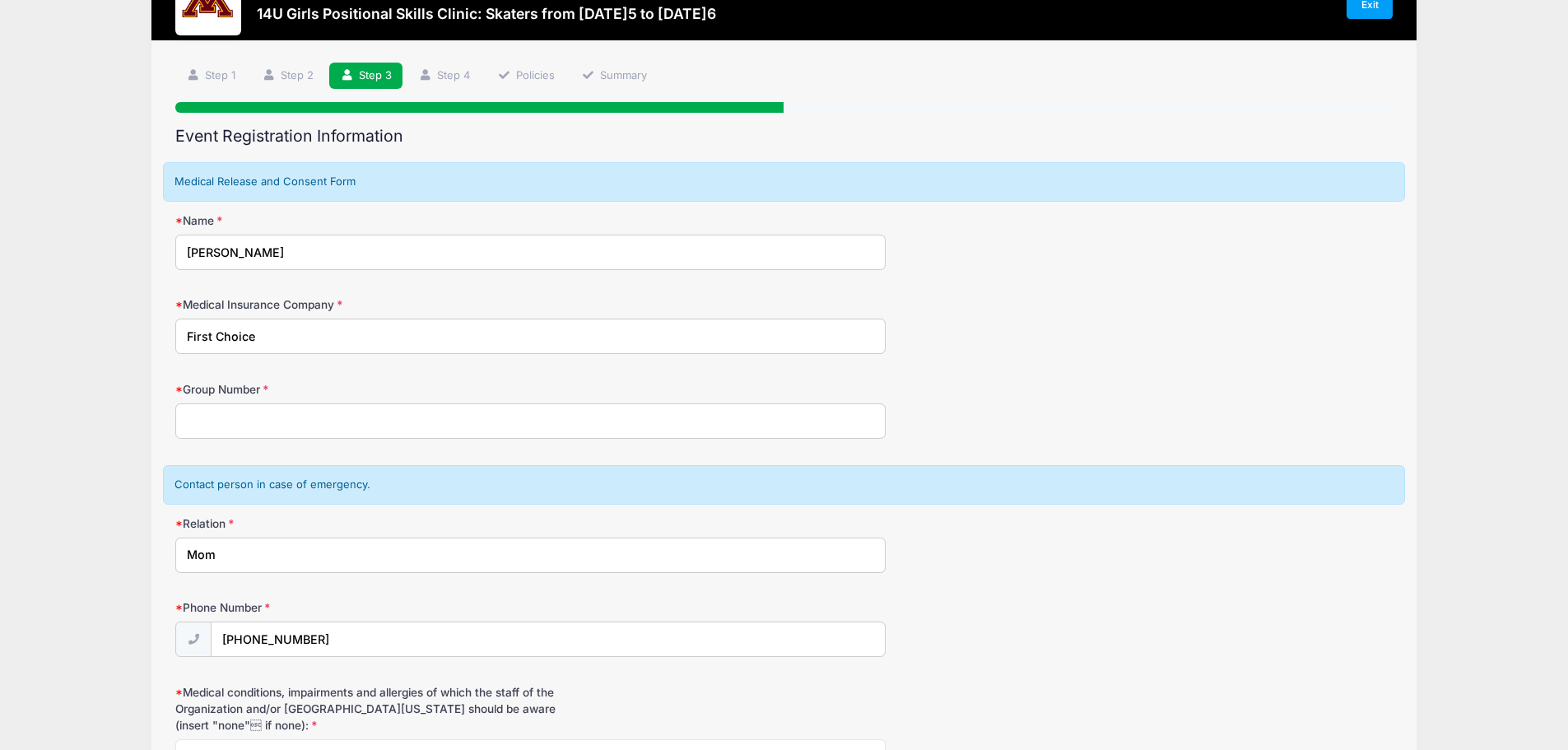
scroll to position [310, 0]
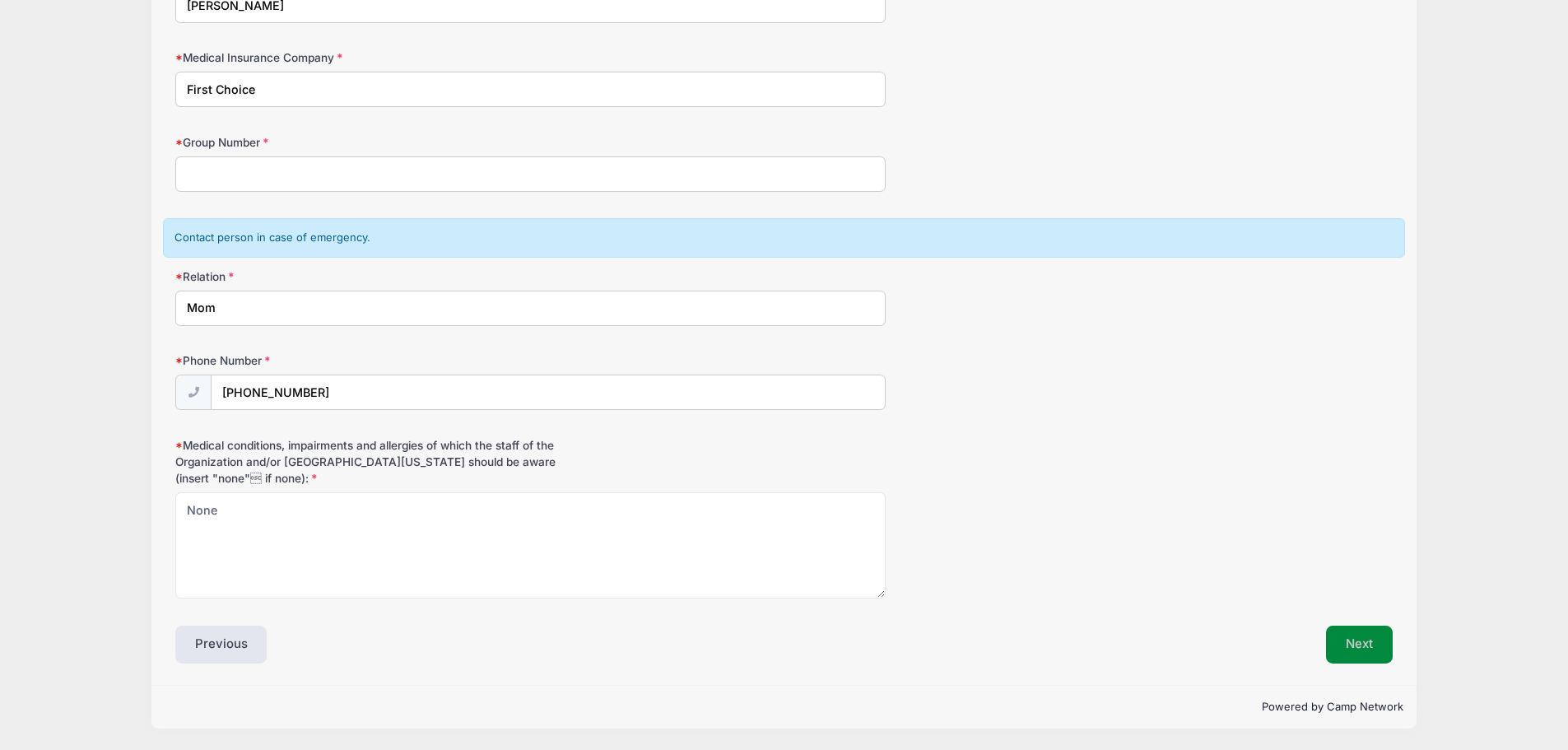
click at [1359, 646] on button "Next" at bounding box center [1359, 644] width 66 height 38
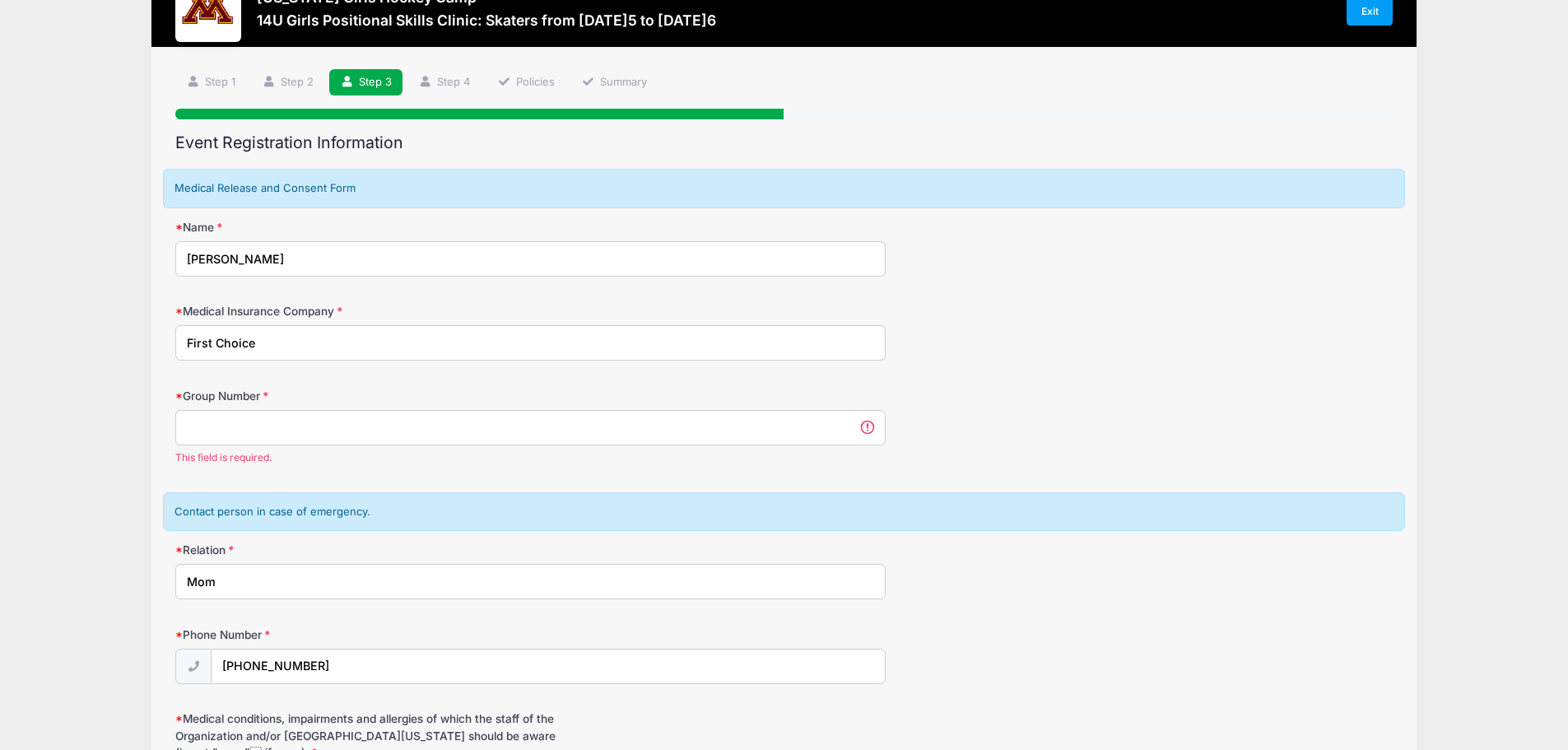
scroll to position [83, 0]
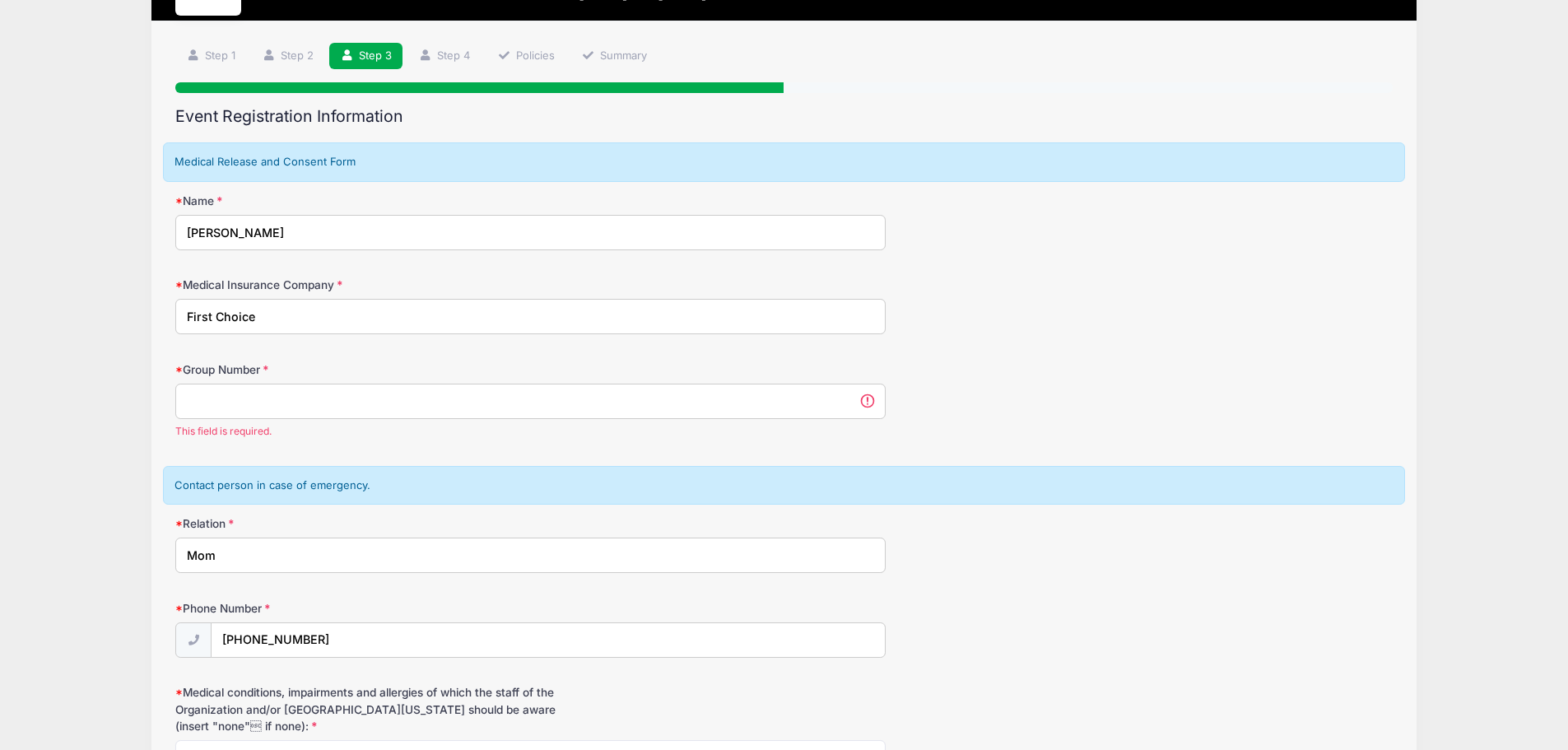
click at [238, 404] on input "Group Number" at bounding box center [531, 401] width 711 height 35
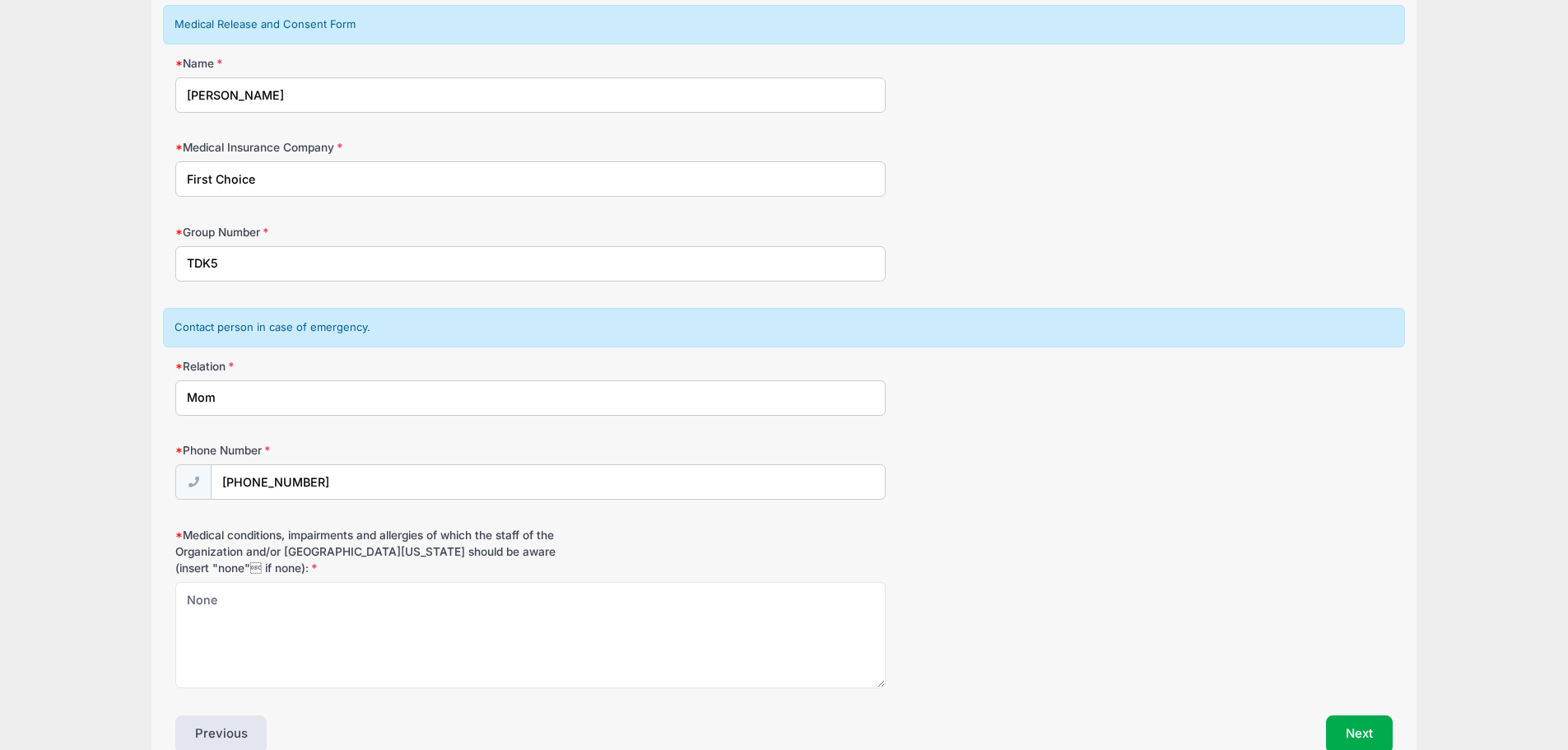
scroll to position [310, 0]
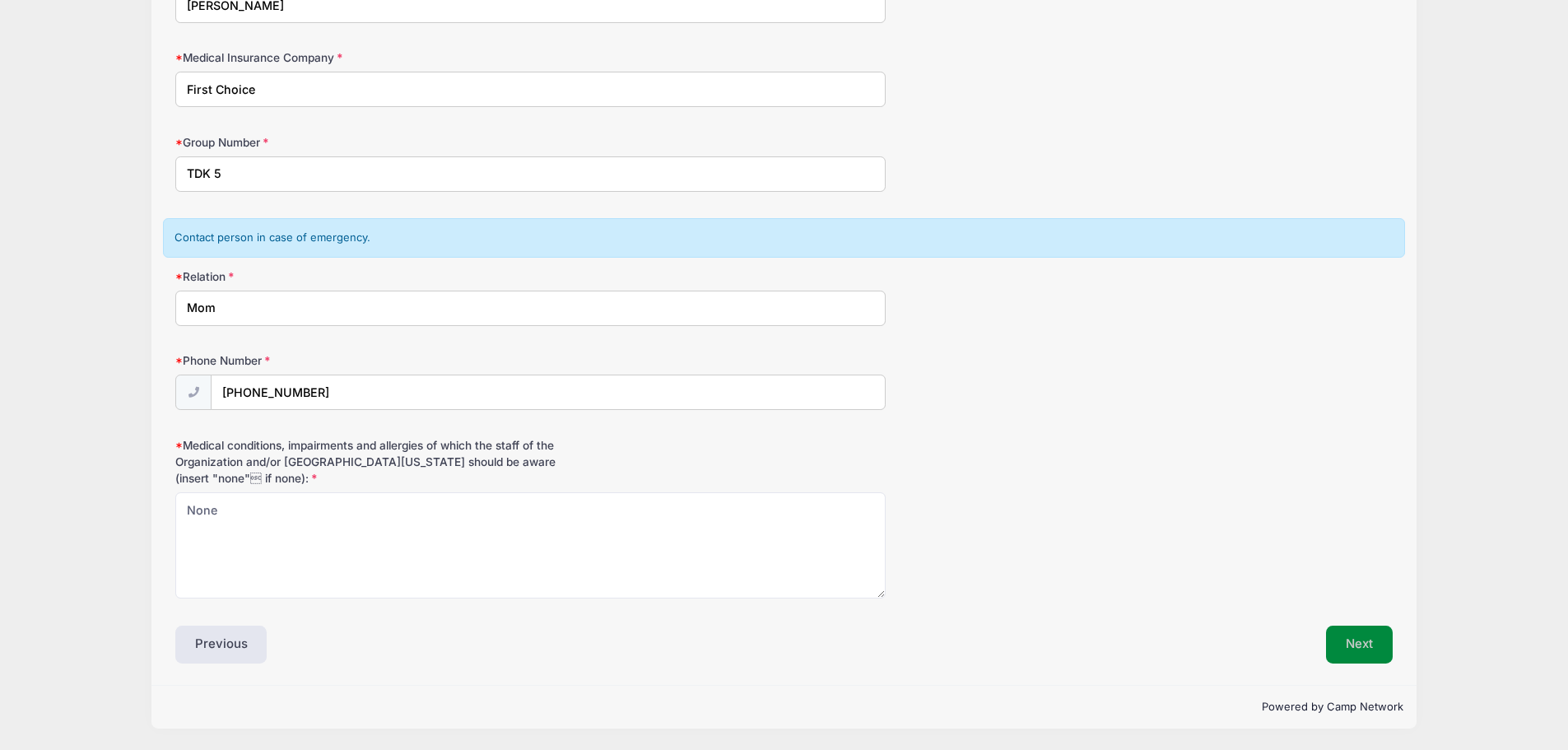
type input "TDK 5"
click at [1341, 642] on button "Next" at bounding box center [1359, 644] width 66 height 38
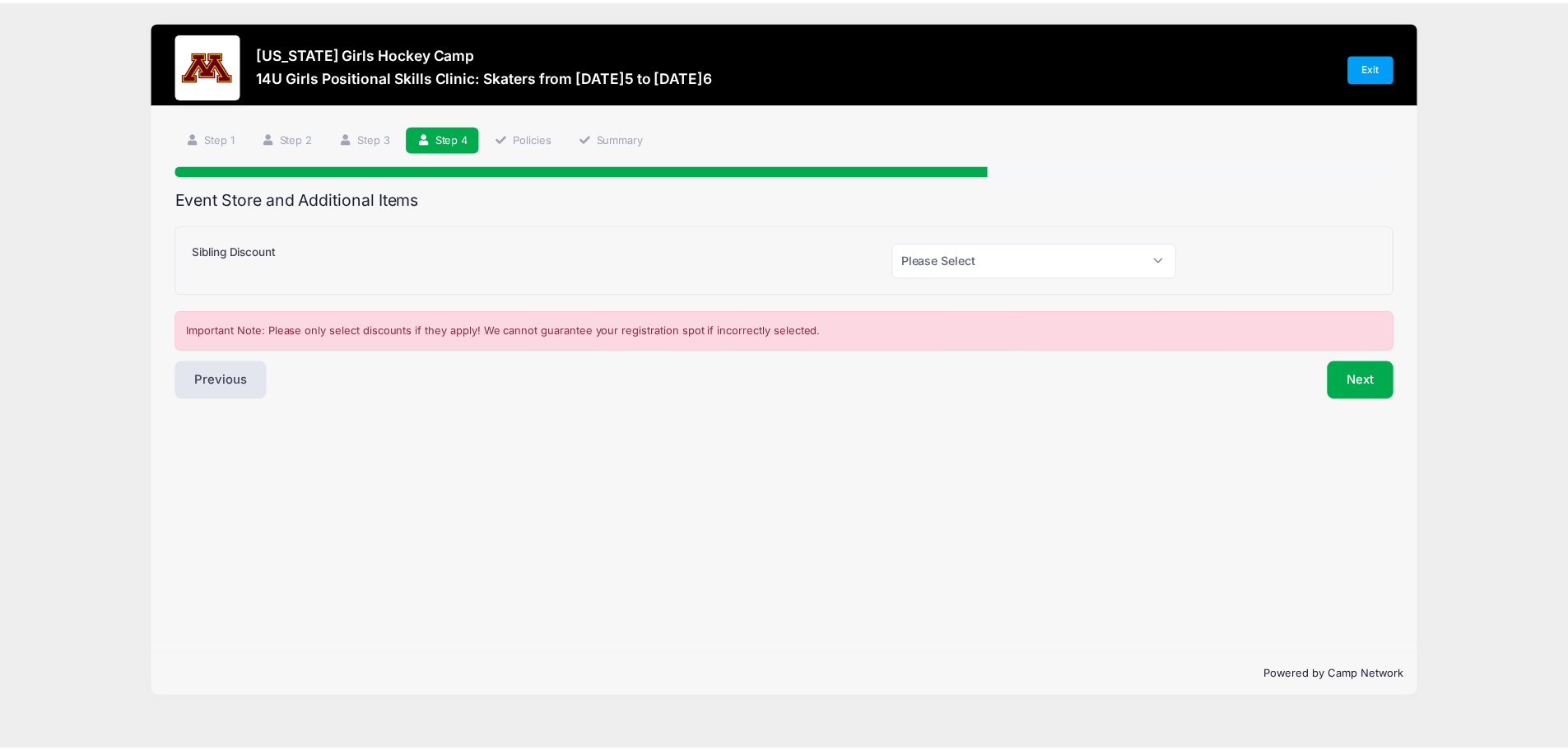
scroll to position [0, 0]
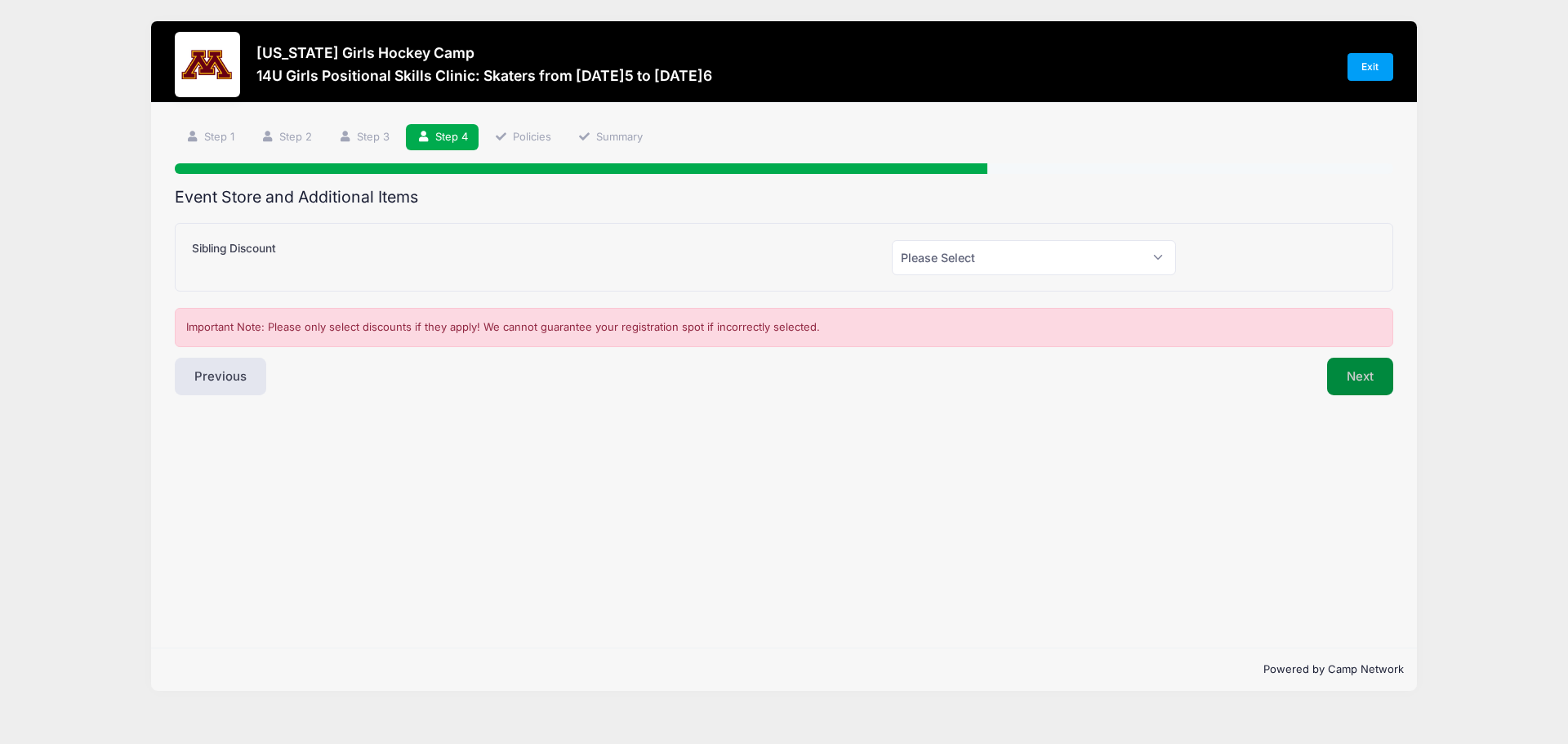
click at [1355, 377] on button "Next" at bounding box center [1360, 376] width 66 height 38
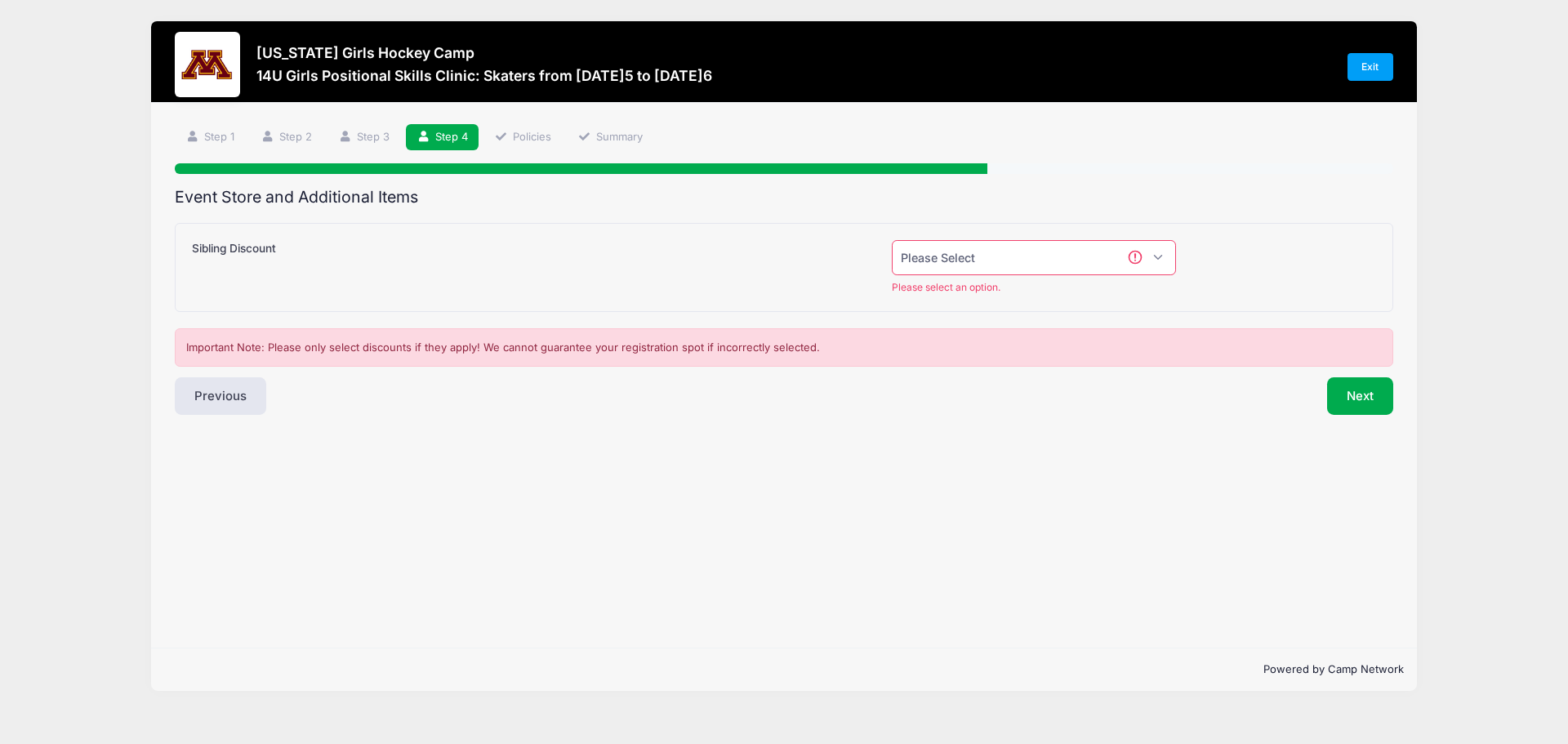
click at [1168, 257] on select "Please Select Yes (-$50.00) No" at bounding box center [1034, 257] width 284 height 35
select select "0"
click at [892, 240] on select "Please Select Yes (-$50.00) No" at bounding box center [1034, 257] width 284 height 35
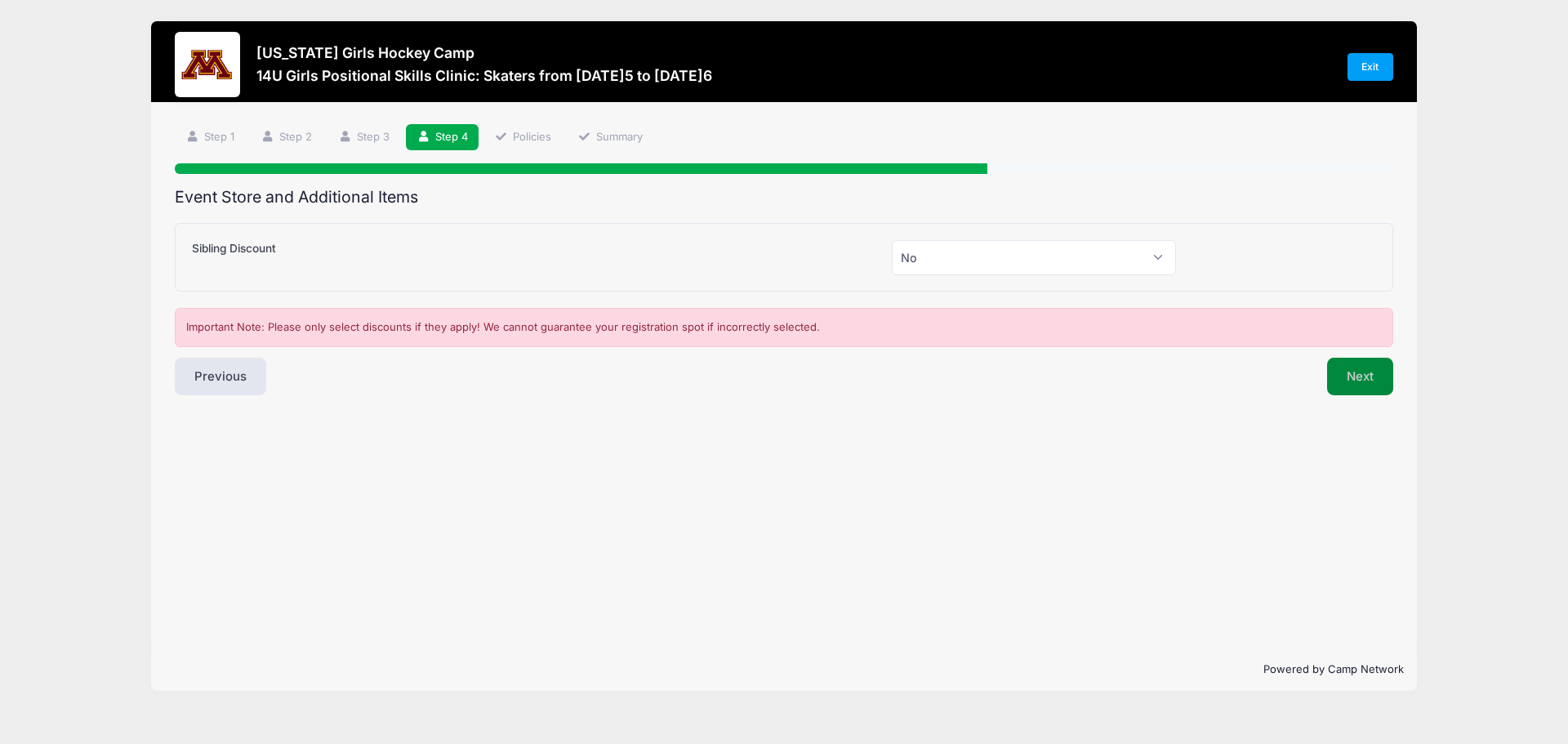
click at [1355, 382] on button "Next" at bounding box center [1360, 376] width 66 height 38
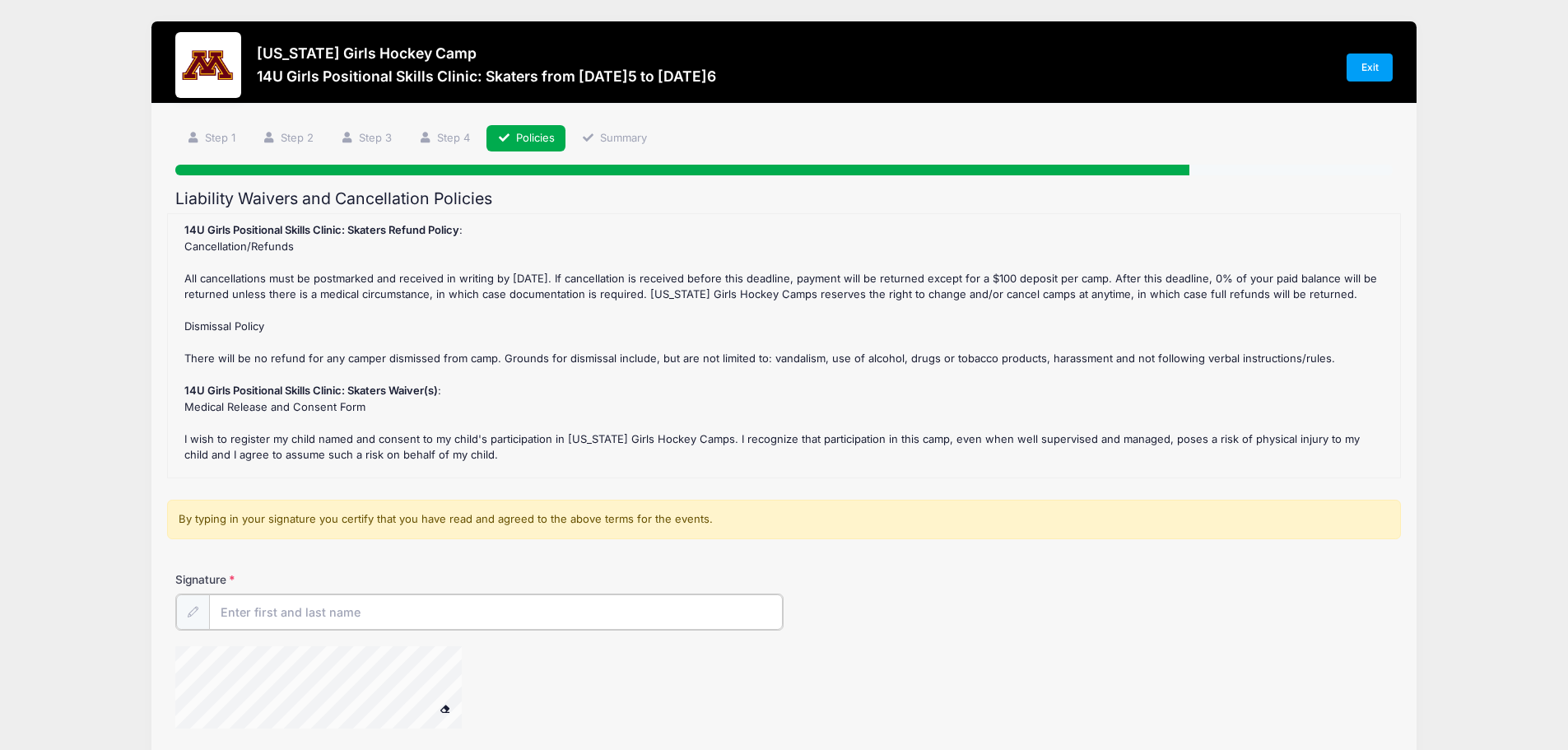
click at [312, 612] on input "Signature" at bounding box center [497, 612] width 575 height 35
type input "s"
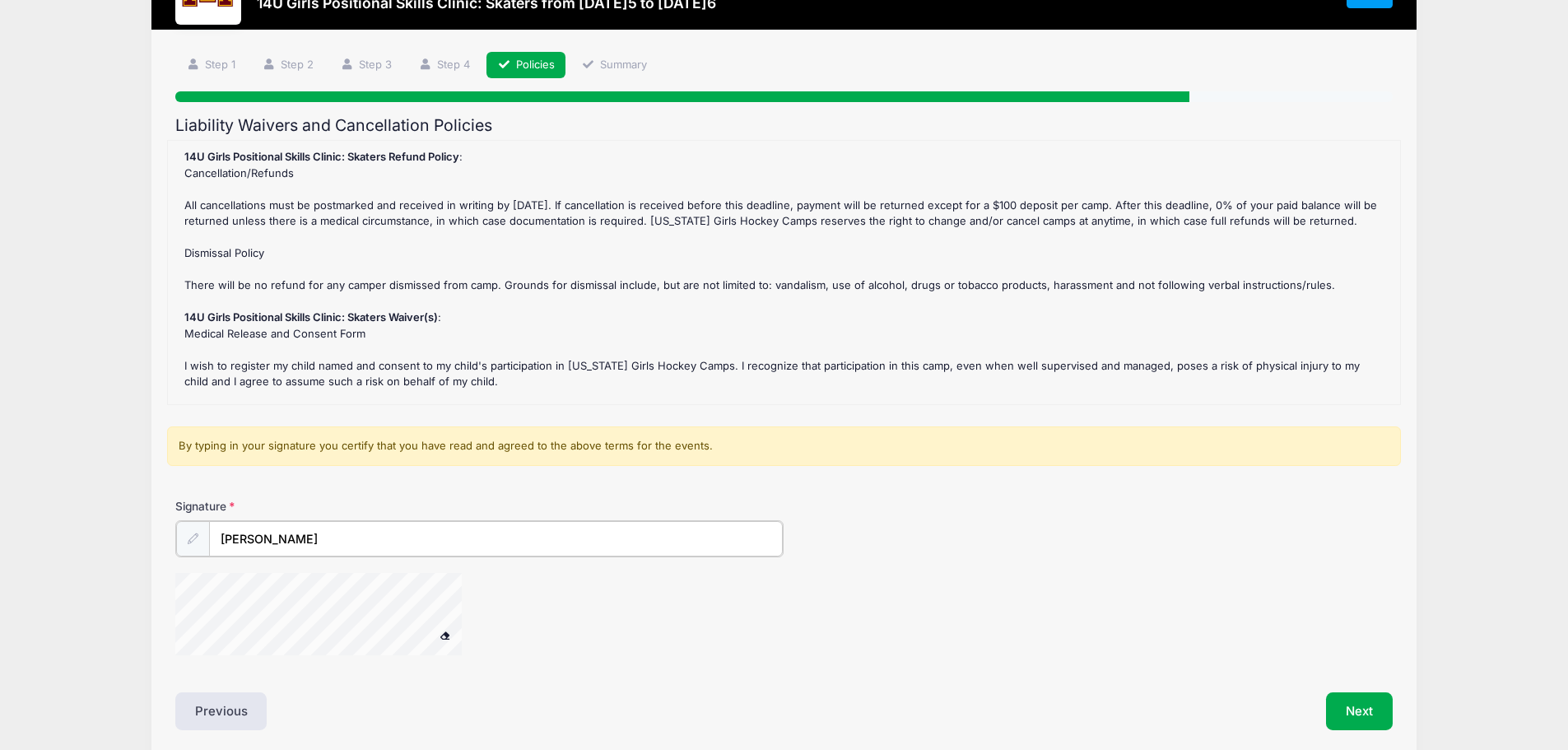
scroll to position [140, 0]
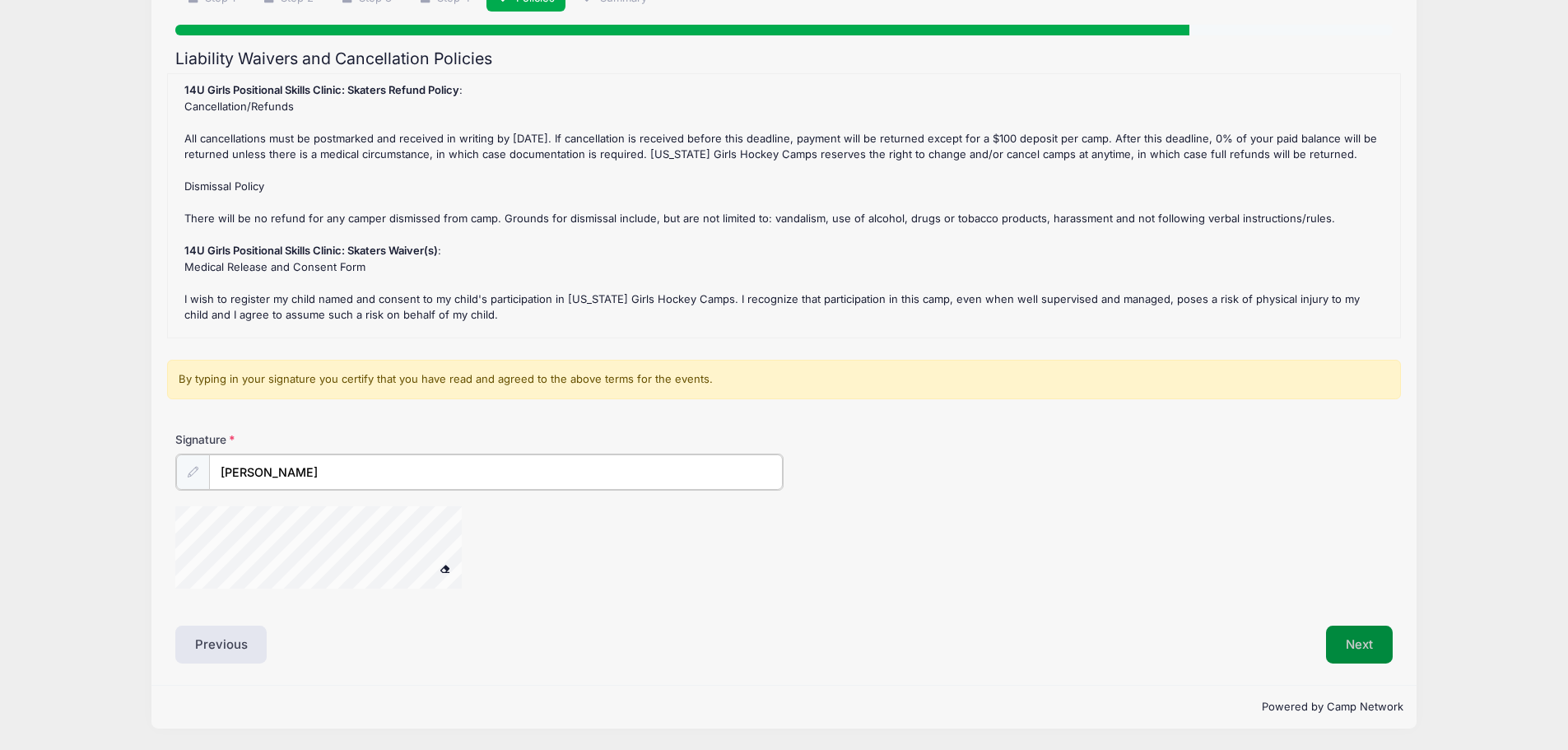
type input "Shauna Harris"
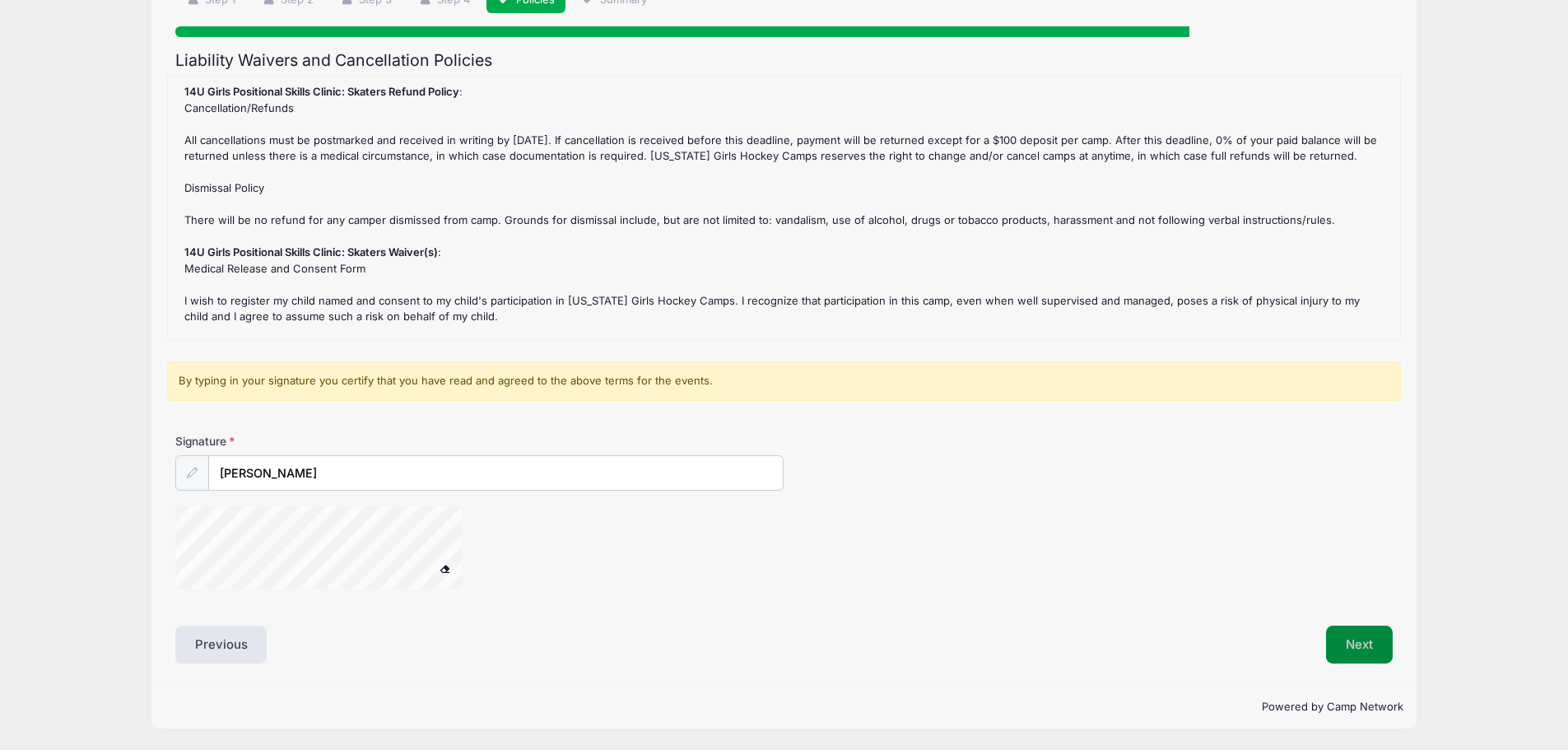
scroll to position [138, 0]
click at [1352, 642] on button "Next" at bounding box center [1359, 644] width 66 height 38
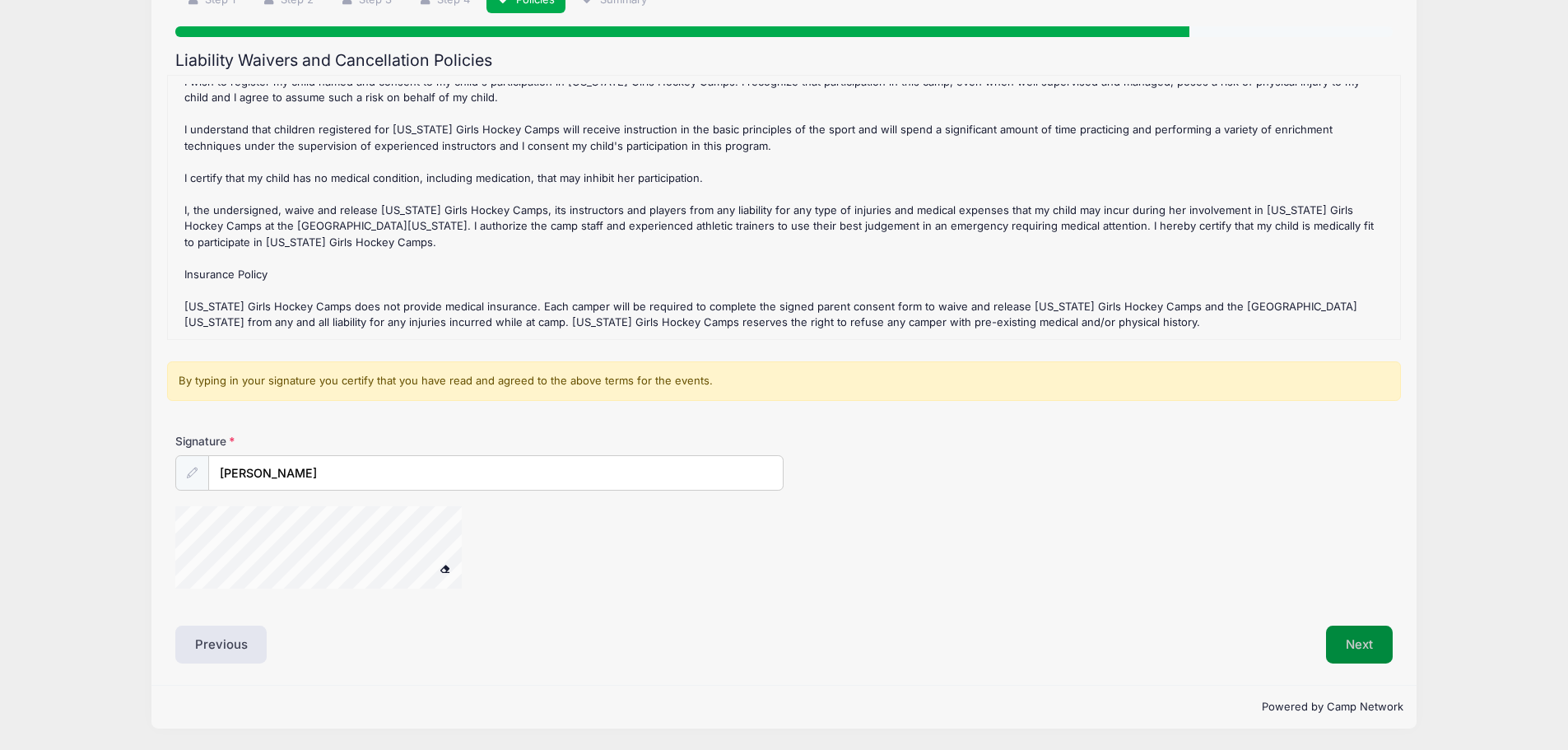
click at [1357, 636] on button "Next" at bounding box center [1359, 644] width 66 height 38
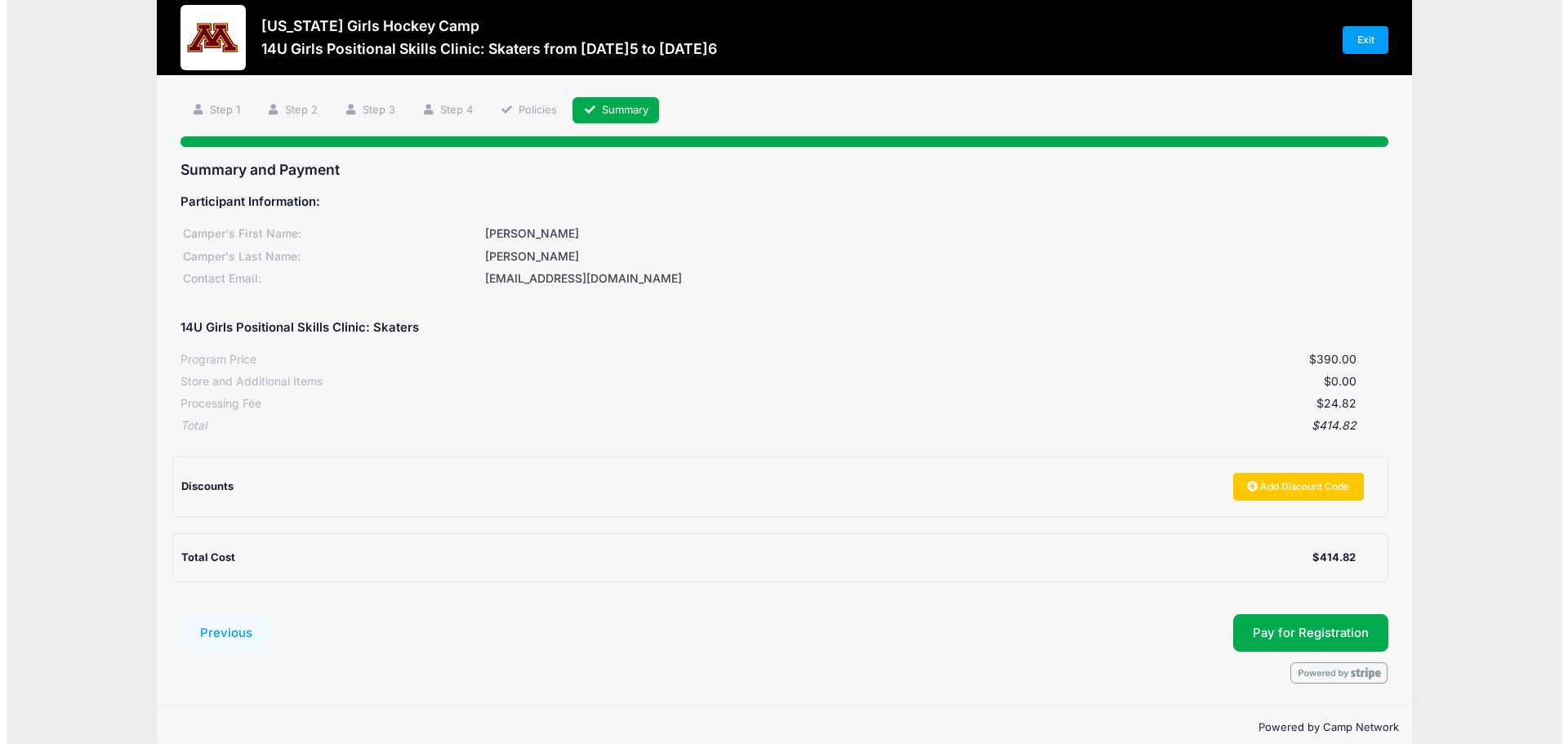
scroll to position [52, 0]
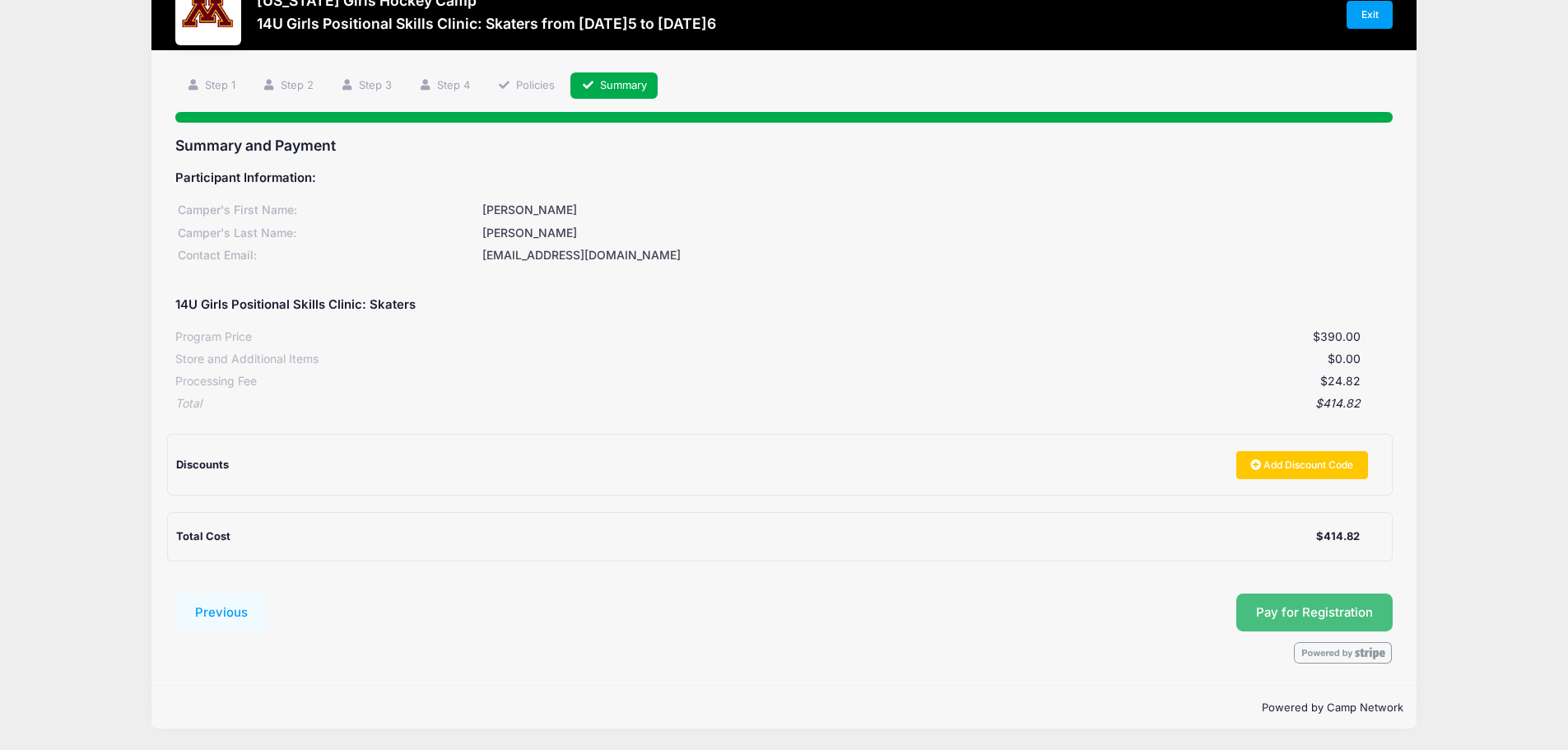
click at [1341, 609] on button "Pay for Registration" at bounding box center [1315, 612] width 157 height 38
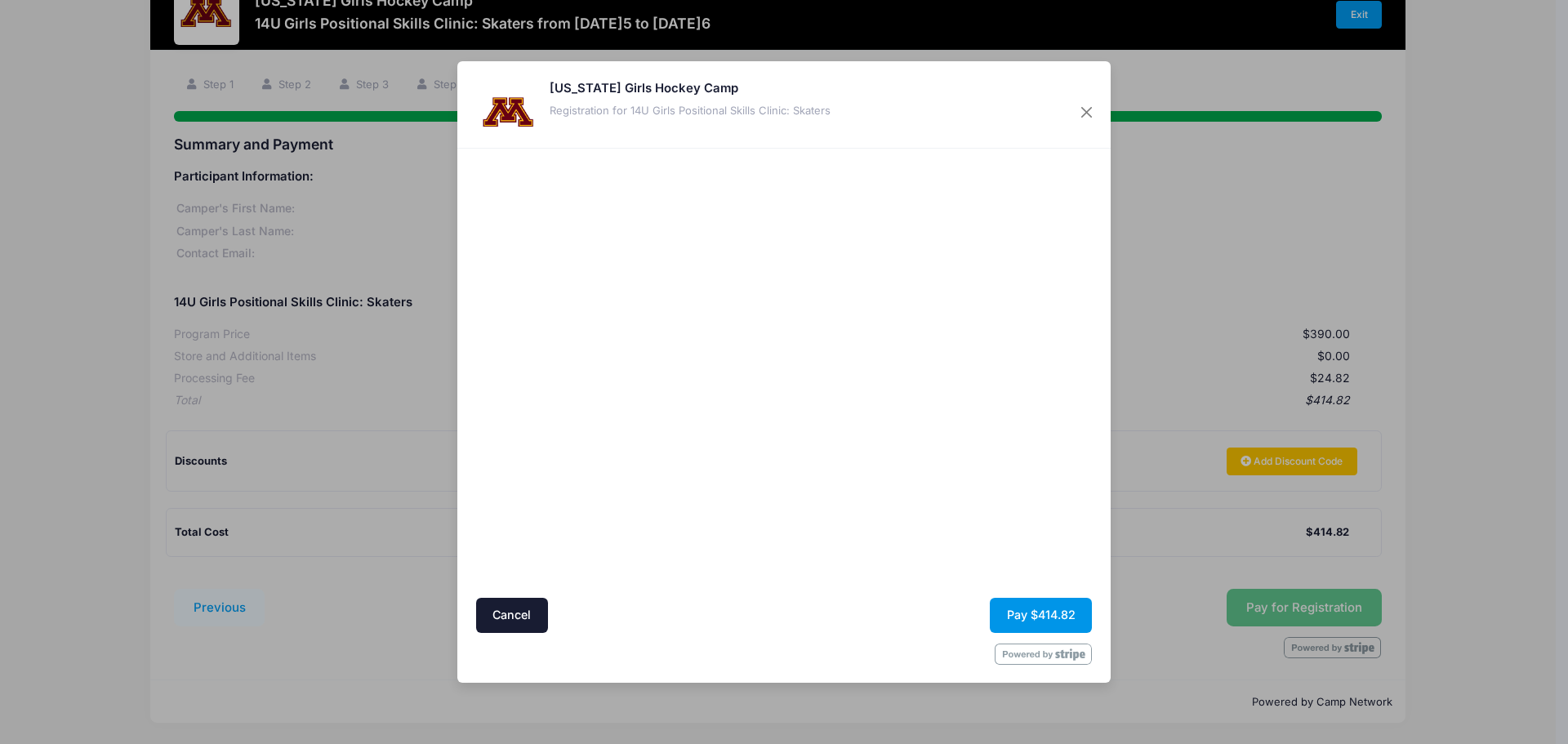
click at [1029, 618] on button "Pay $414.82" at bounding box center [1041, 614] width 102 height 35
